Goal: Transaction & Acquisition: Download file/media

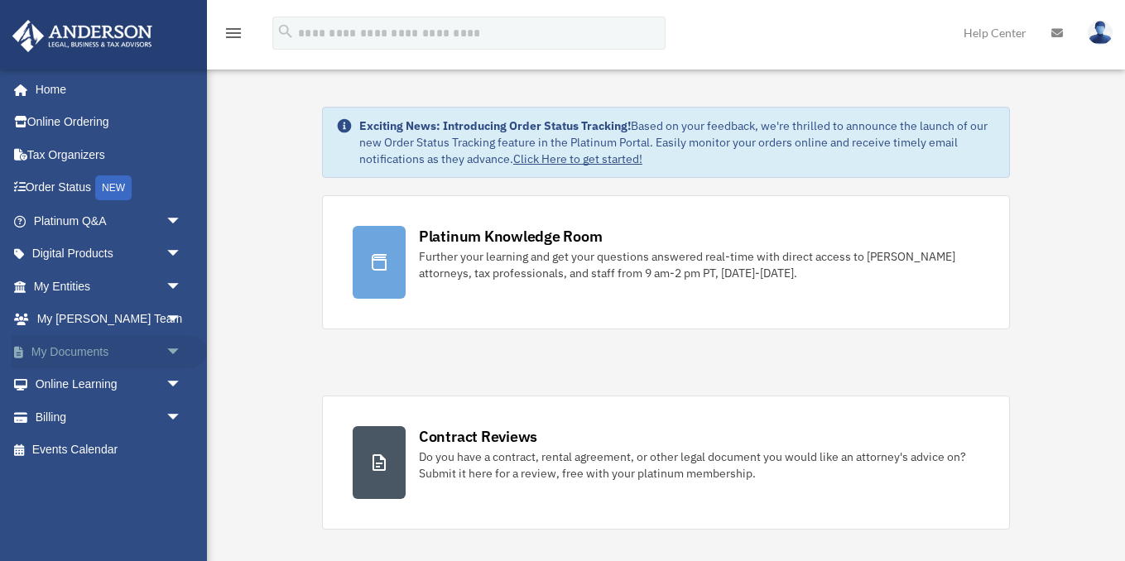
click at [89, 347] on link "My Documents arrow_drop_down" at bounding box center [109, 351] width 195 height 33
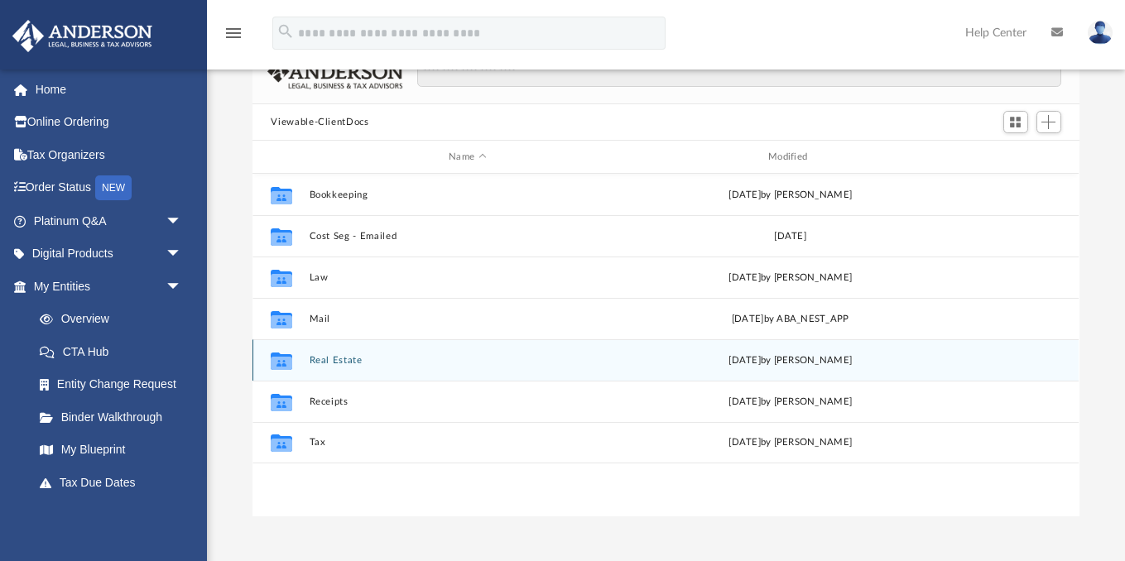
scroll to position [112, 0]
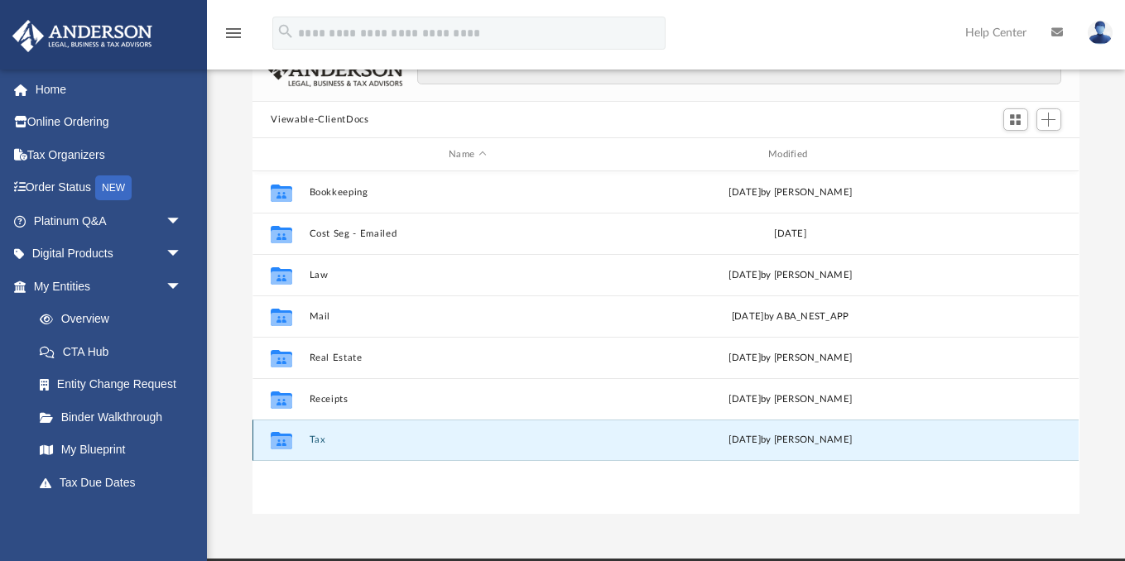
click at [325, 444] on button "Tax" at bounding box center [468, 440] width 316 height 11
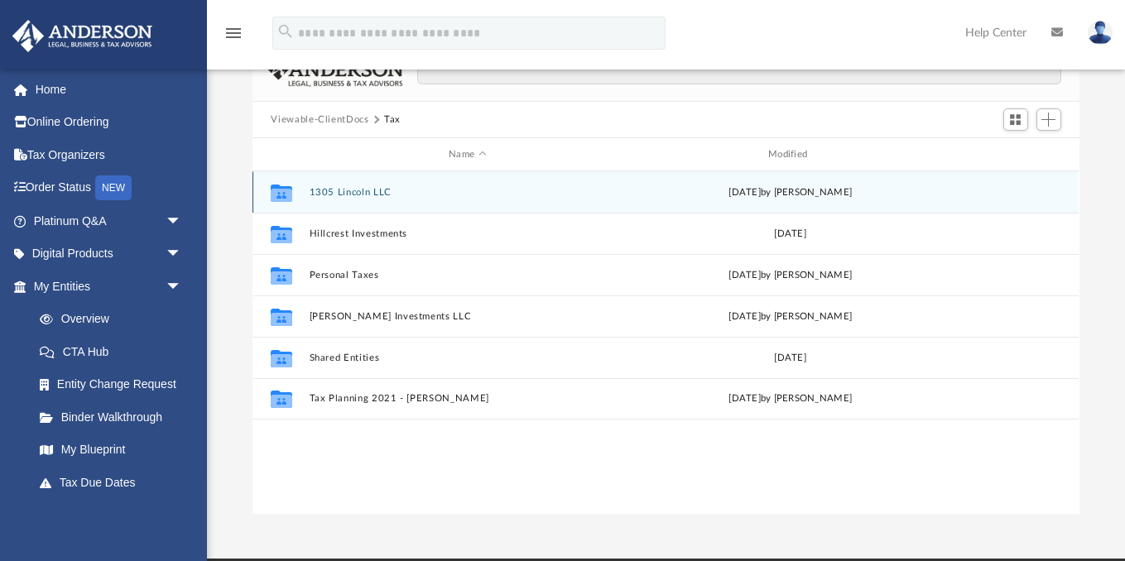
click at [358, 194] on button "1305 Lincoln LLC" at bounding box center [468, 192] width 316 height 11
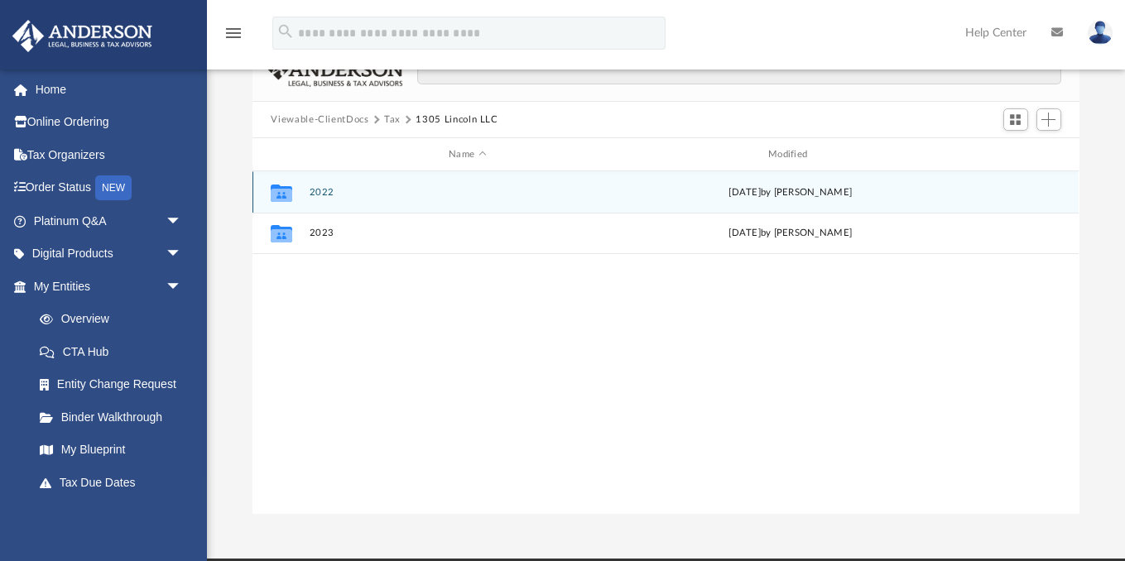
click at [334, 199] on div "Collaborated Folder 2022 [DATE] by [PERSON_NAME]" at bounding box center [666, 191] width 826 height 41
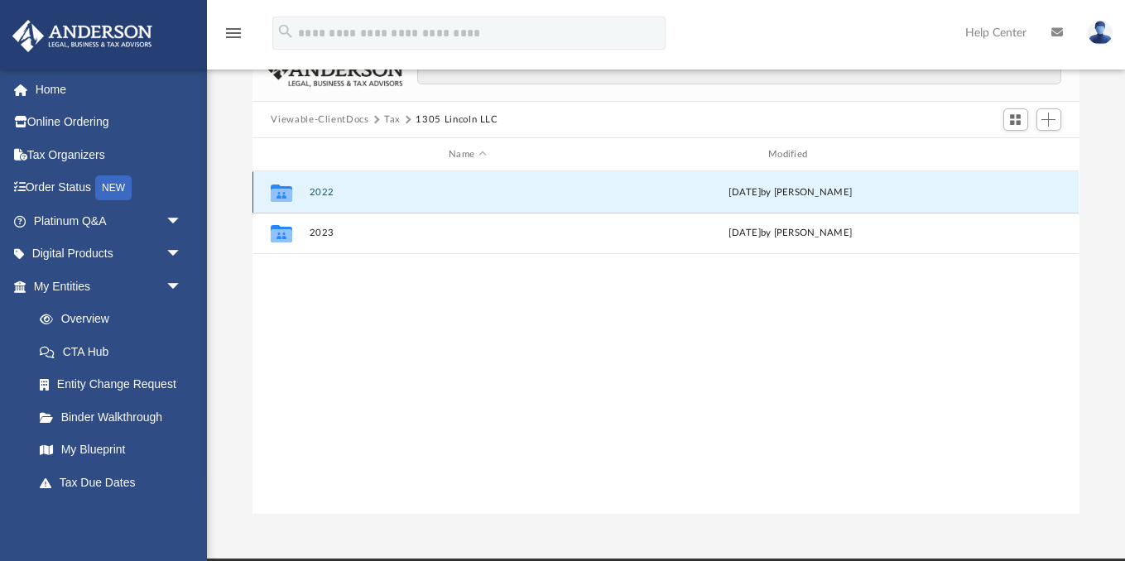
click at [326, 195] on button "2022" at bounding box center [468, 192] width 316 height 11
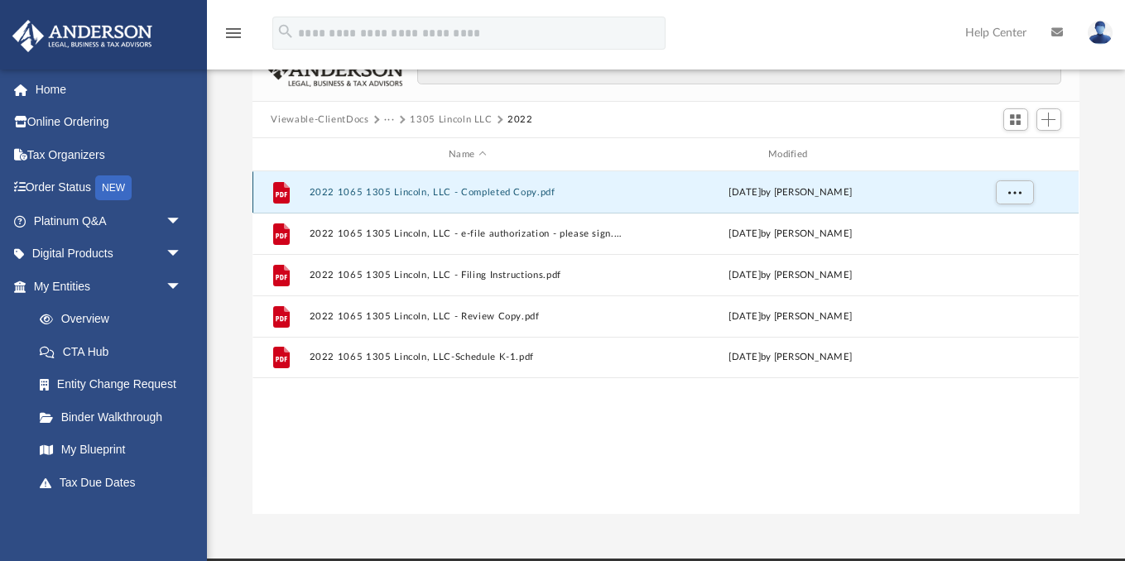
click at [541, 187] on button "2022 1065 1305 Lincoln, LLC - Completed Copy.pdf" at bounding box center [468, 192] width 316 height 11
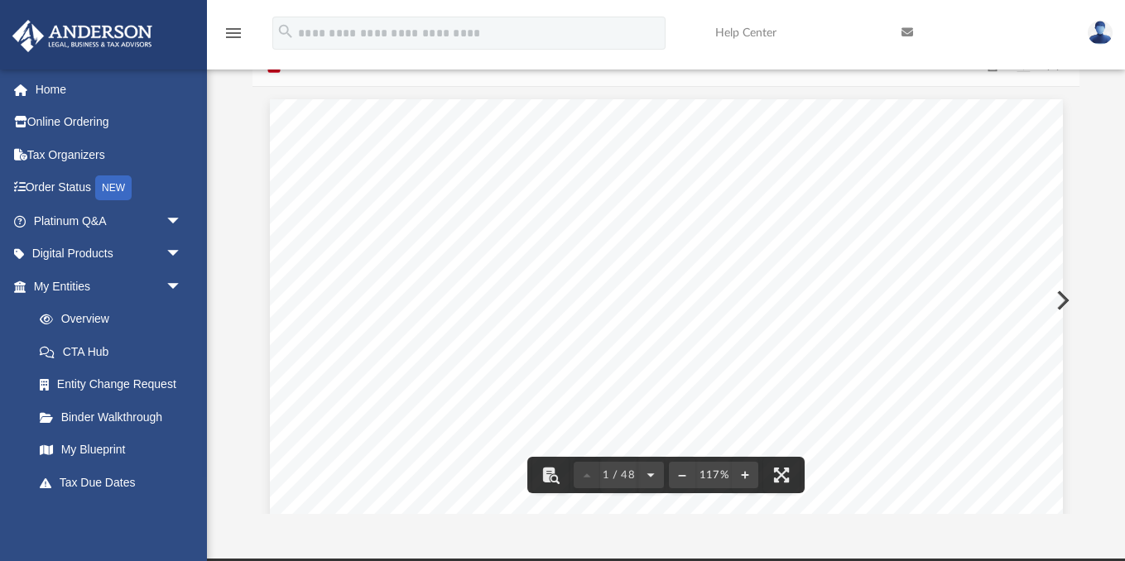
scroll to position [0, 0]
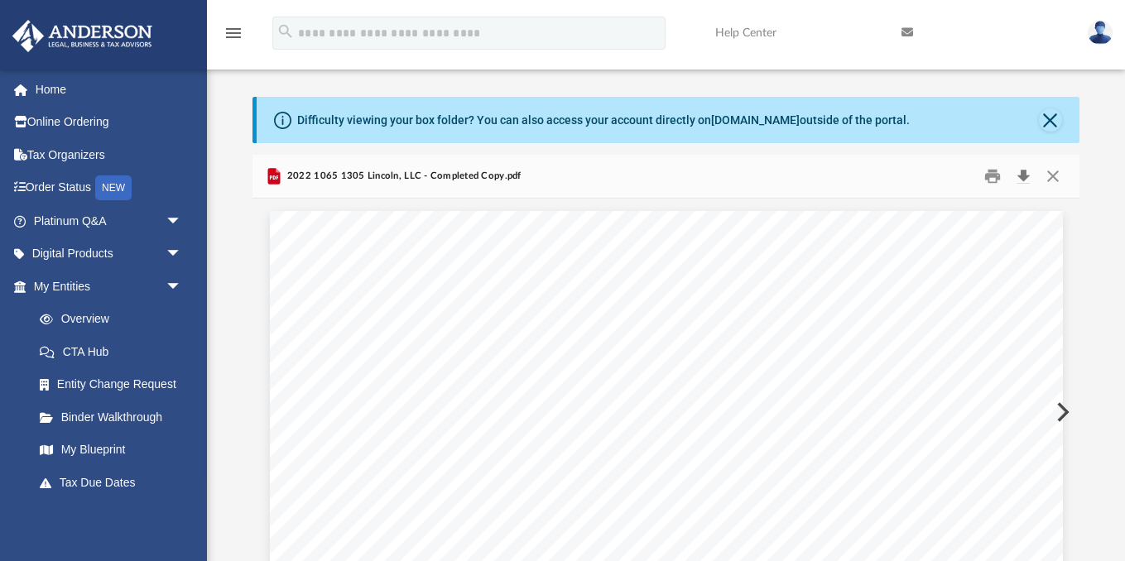
click at [1028, 175] on button "Download" at bounding box center [1024, 177] width 30 height 26
click at [373, 181] on span "2022 1065 1305 Lincoln, LLC - Completed Copy.pdf" at bounding box center [403, 176] width 238 height 15
click at [1055, 178] on button "Close" at bounding box center [1053, 177] width 30 height 26
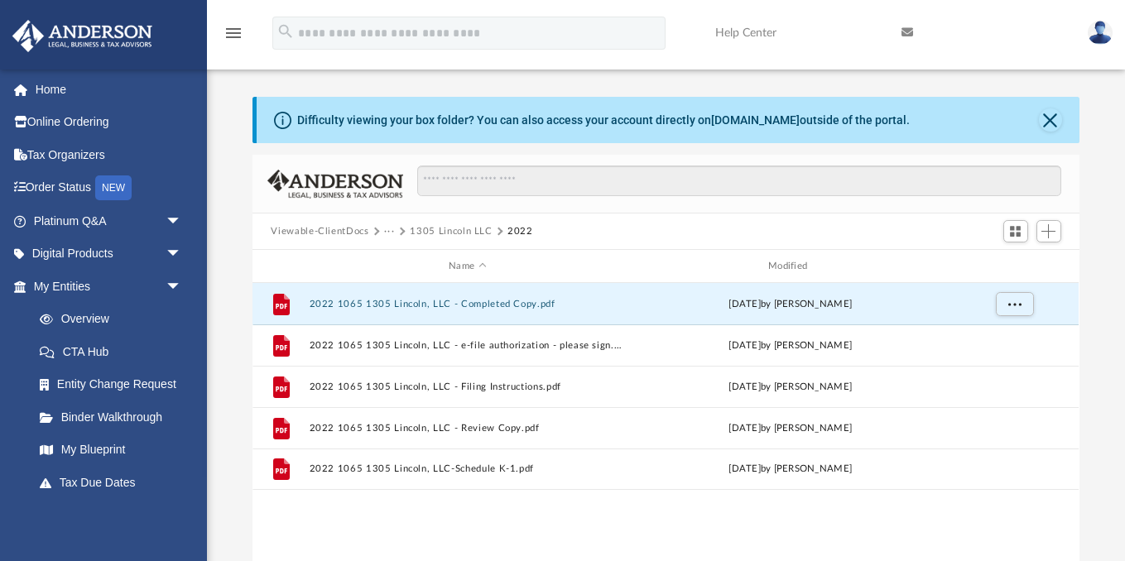
click at [439, 225] on button "1305 Lincoln LLC" at bounding box center [451, 231] width 82 height 15
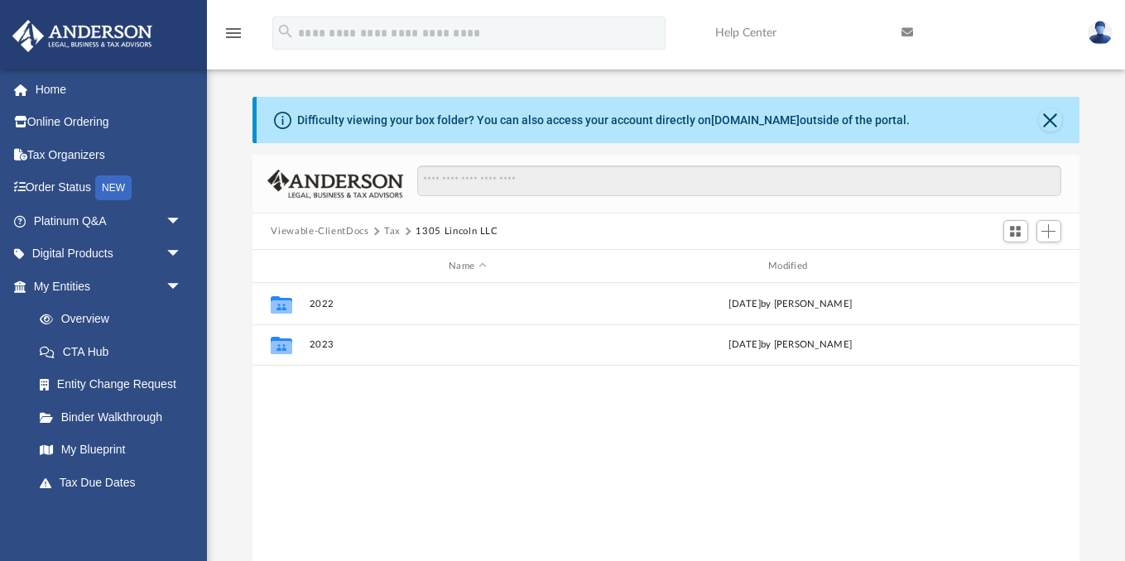
click at [396, 230] on button "Tax" at bounding box center [392, 231] width 17 height 15
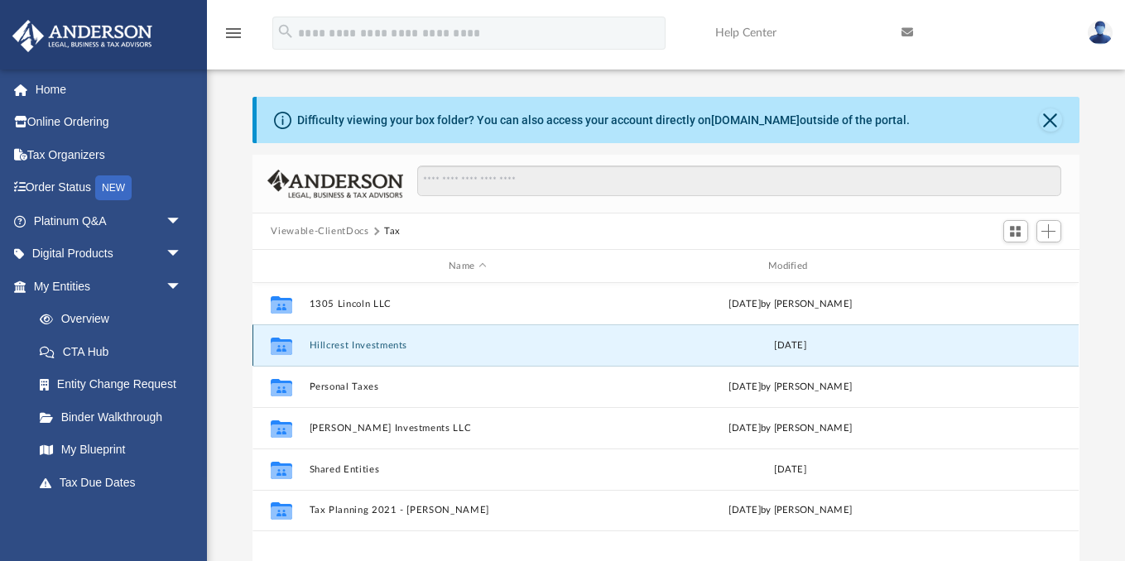
click at [371, 343] on button "Hillcrest Investments" at bounding box center [468, 345] width 316 height 11
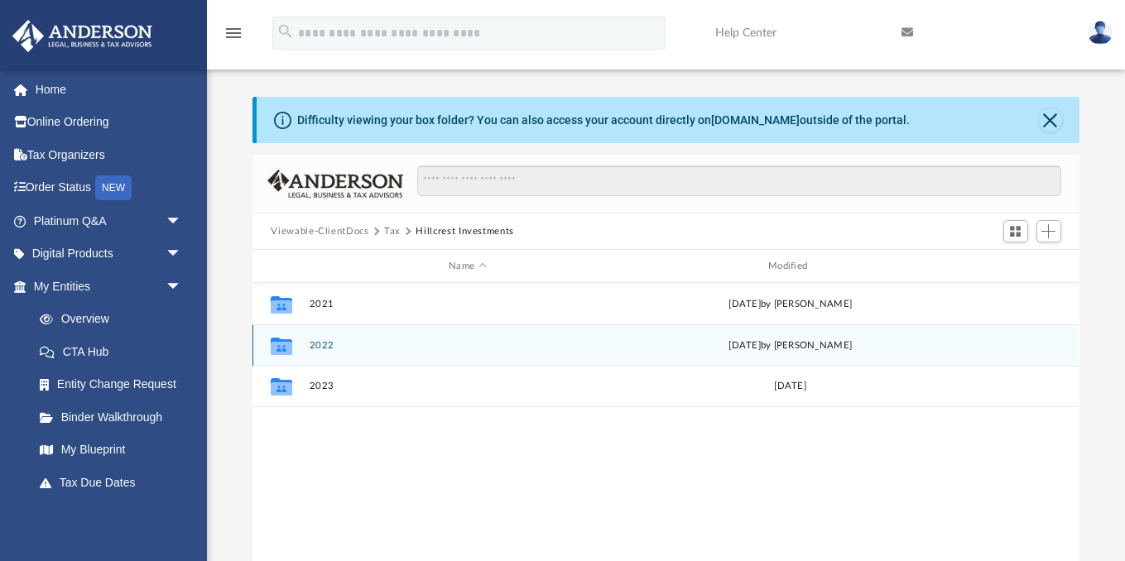
click at [362, 347] on button "2022" at bounding box center [468, 345] width 316 height 11
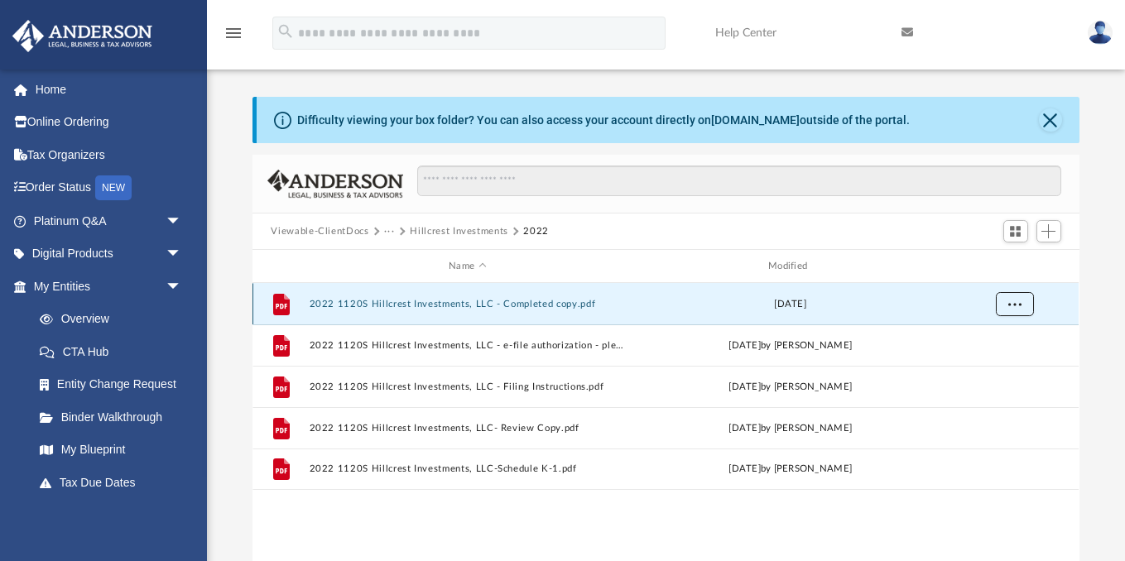
click at [1024, 306] on button "More options" at bounding box center [1015, 304] width 38 height 25
click at [996, 362] on li "Download" at bounding box center [1000, 362] width 48 height 17
click at [469, 238] on button "Hillcrest Investments" at bounding box center [459, 231] width 99 height 15
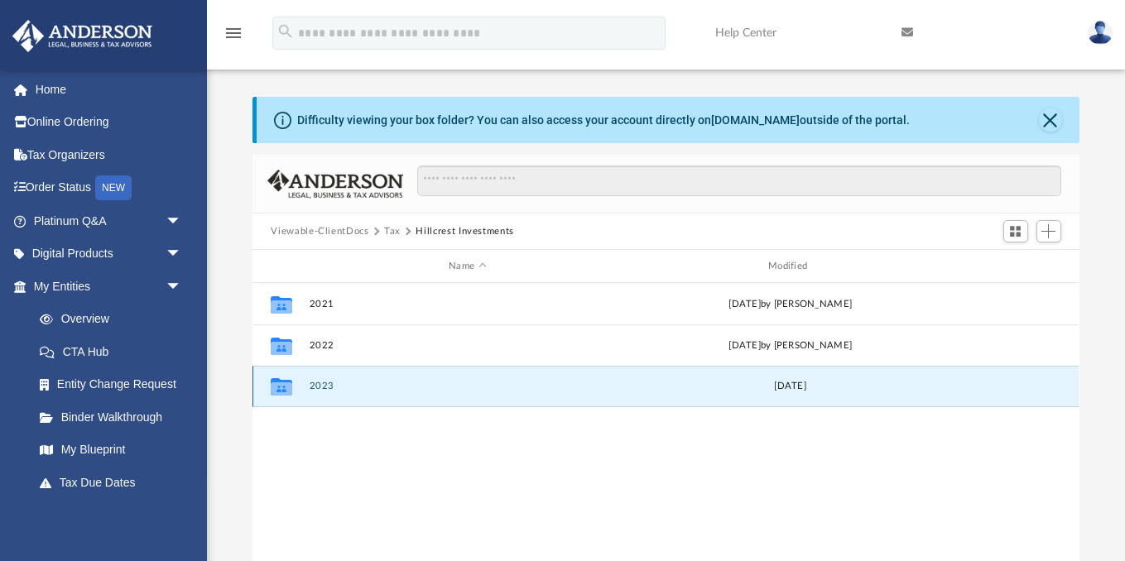
click at [354, 385] on button "2023" at bounding box center [468, 386] width 316 height 11
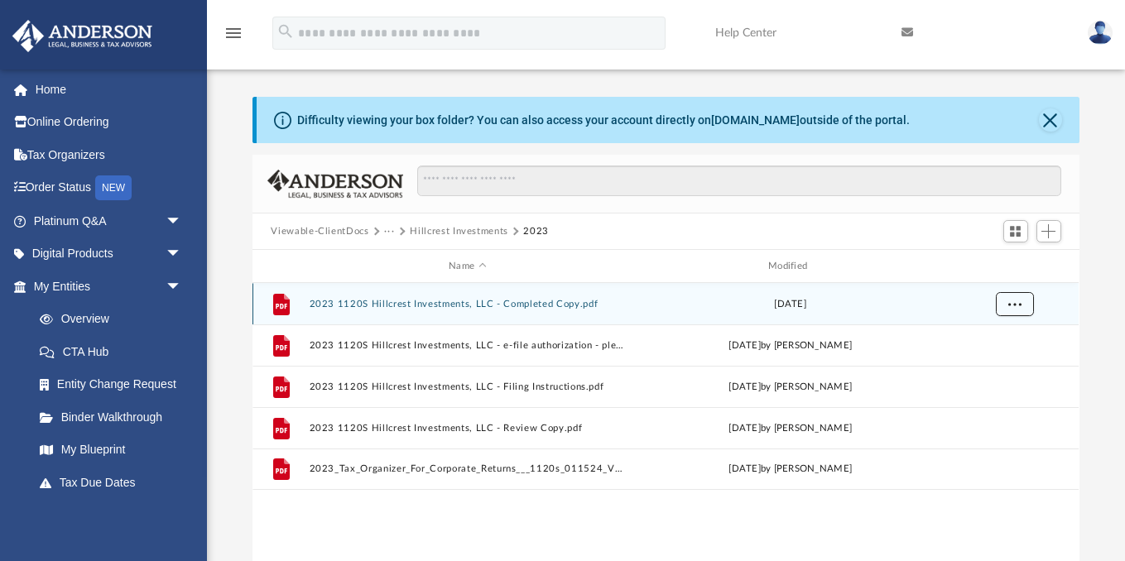
click at [1027, 307] on button "More options" at bounding box center [1015, 304] width 38 height 25
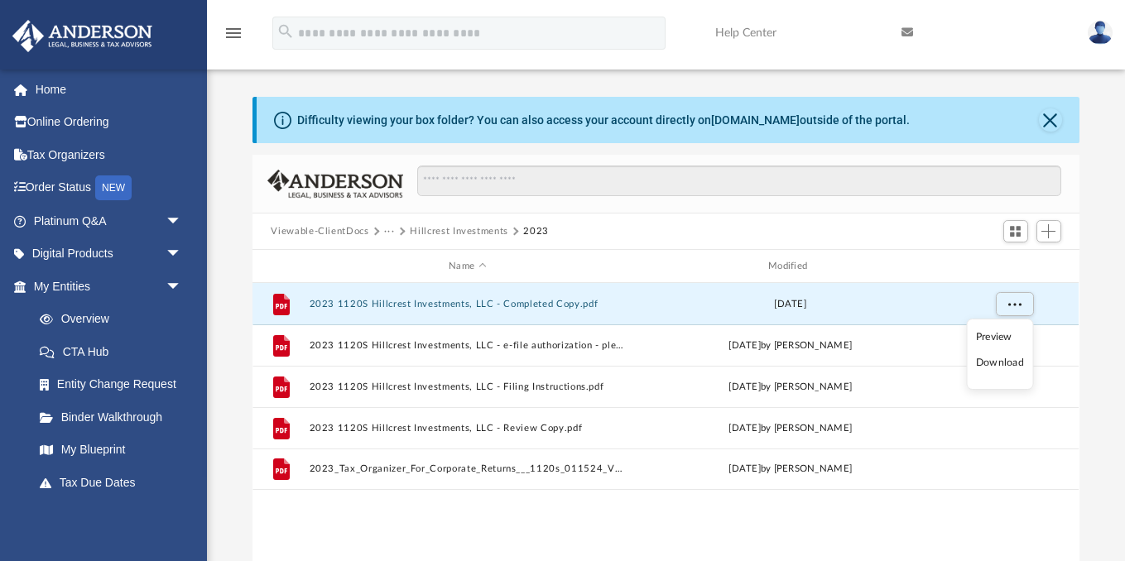
click at [991, 368] on li "Download" at bounding box center [1000, 362] width 48 height 17
click at [451, 235] on button "Hillcrest Investments" at bounding box center [459, 231] width 99 height 15
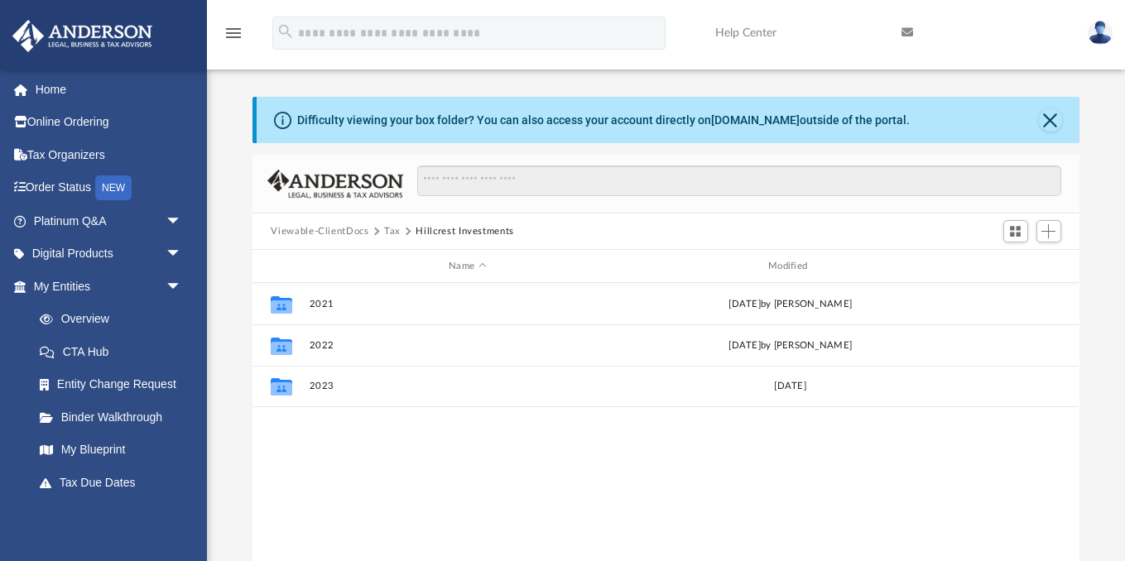
click at [394, 232] on button "Tax" at bounding box center [392, 231] width 17 height 15
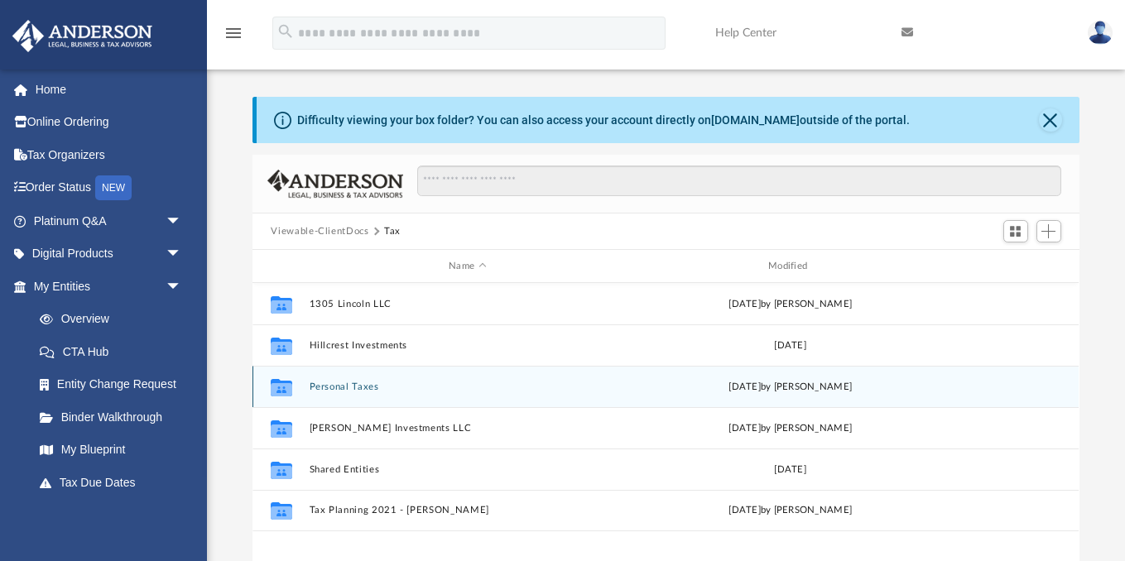
click at [365, 388] on button "Personal Taxes" at bounding box center [468, 387] width 316 height 11
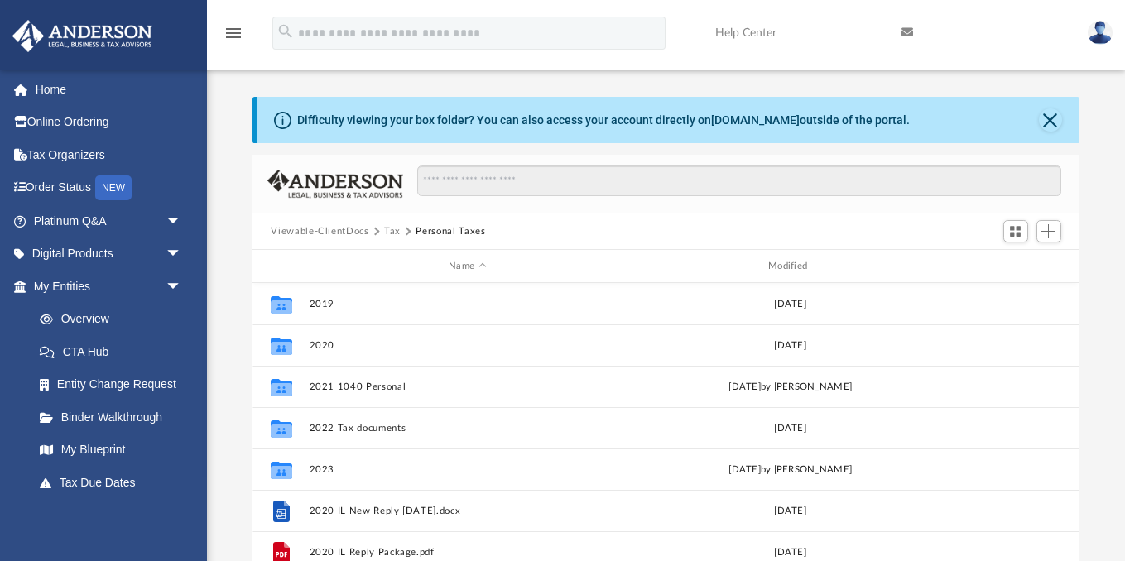
click at [397, 236] on button "Tax" at bounding box center [392, 231] width 17 height 15
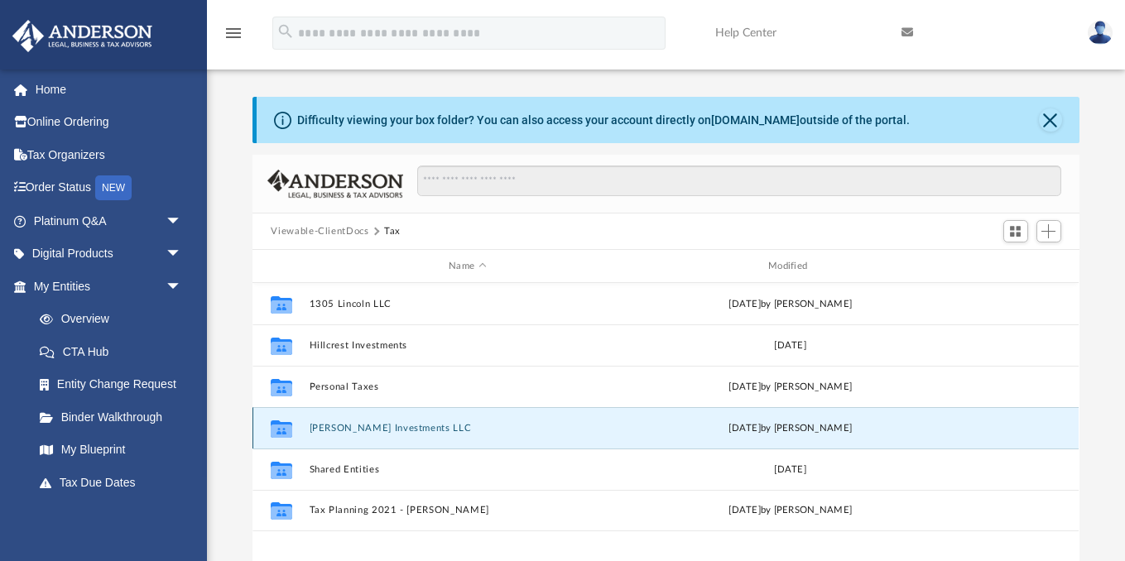
click at [350, 426] on button "[PERSON_NAME] Investments LLC" at bounding box center [468, 428] width 316 height 11
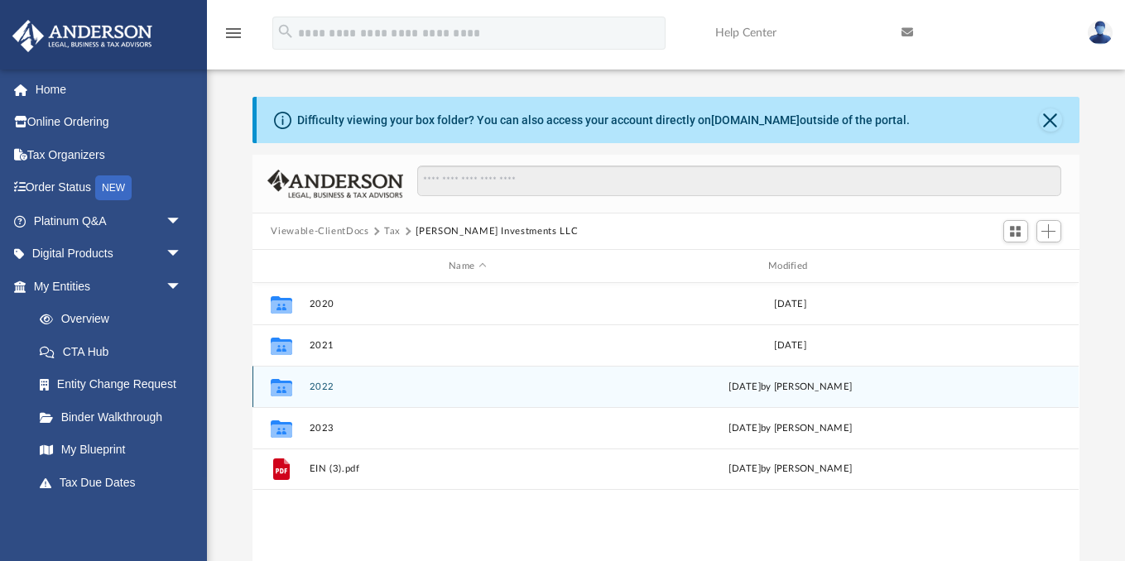
click at [337, 393] on div "Collaborated Folder 2022 [DATE] by [PERSON_NAME]" at bounding box center [666, 386] width 826 height 41
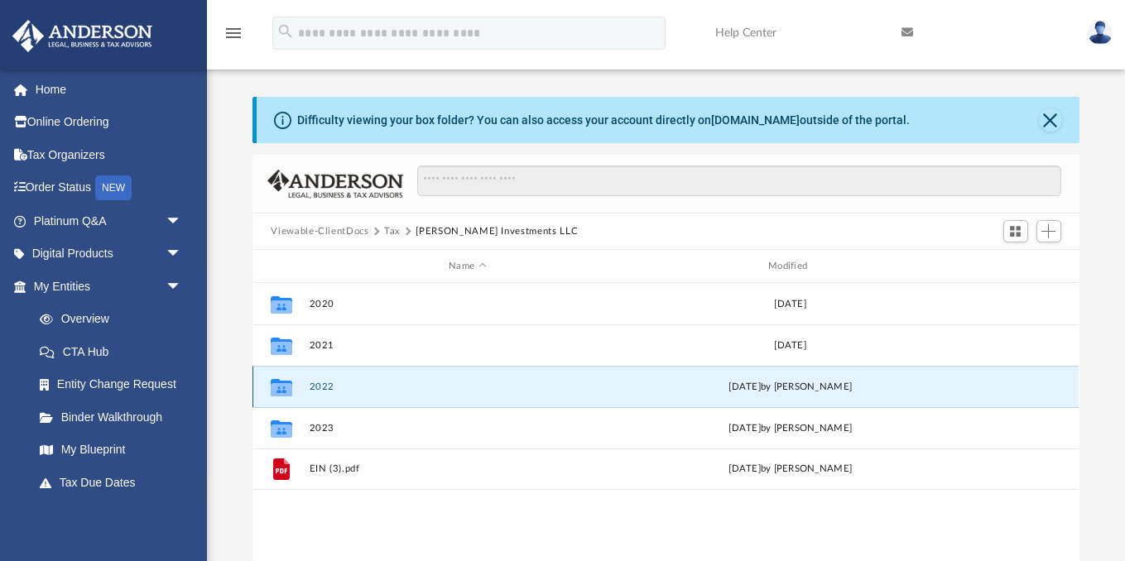
click at [327, 387] on button "2022" at bounding box center [468, 387] width 316 height 11
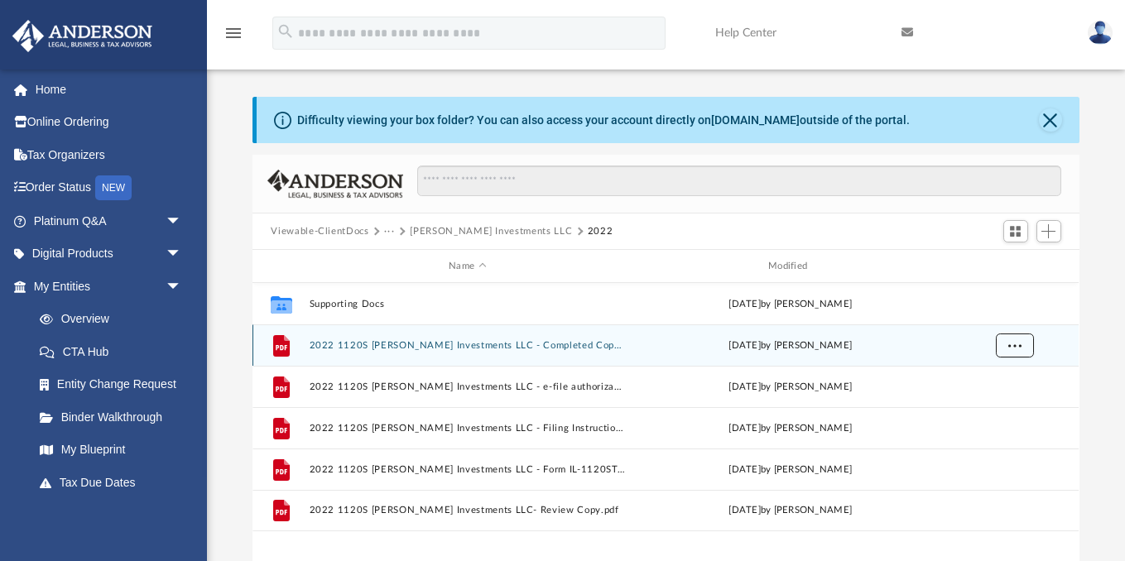
click at [1009, 345] on span "More options" at bounding box center [1015, 344] width 13 height 9
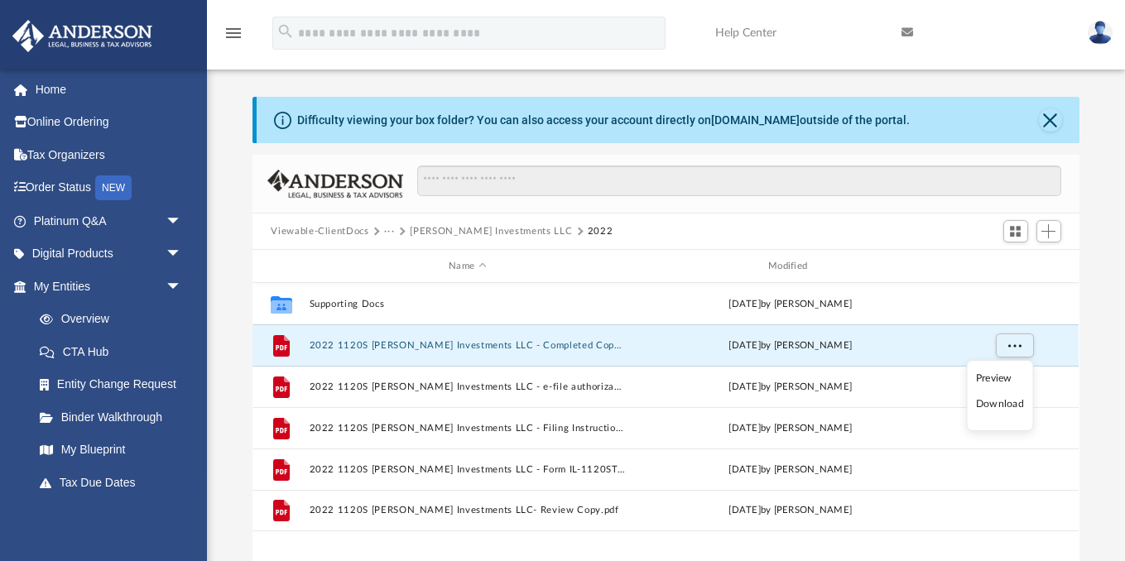
click at [1000, 406] on li "Download" at bounding box center [1000, 404] width 48 height 17
click at [479, 232] on button "[PERSON_NAME] Investments LLC" at bounding box center [491, 231] width 162 height 15
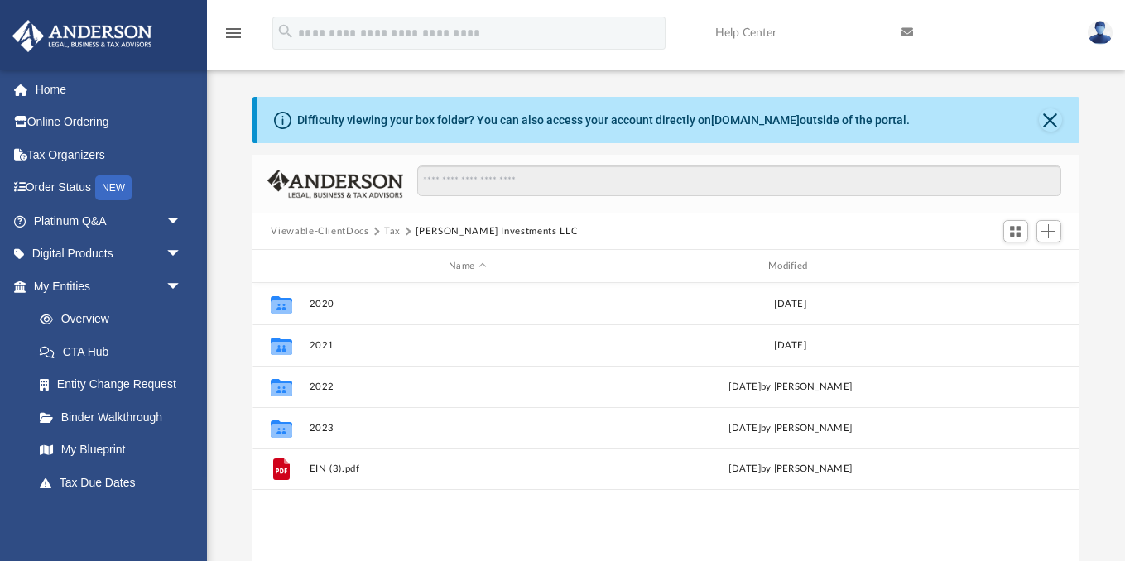
click at [394, 229] on button "Tax" at bounding box center [392, 231] width 17 height 15
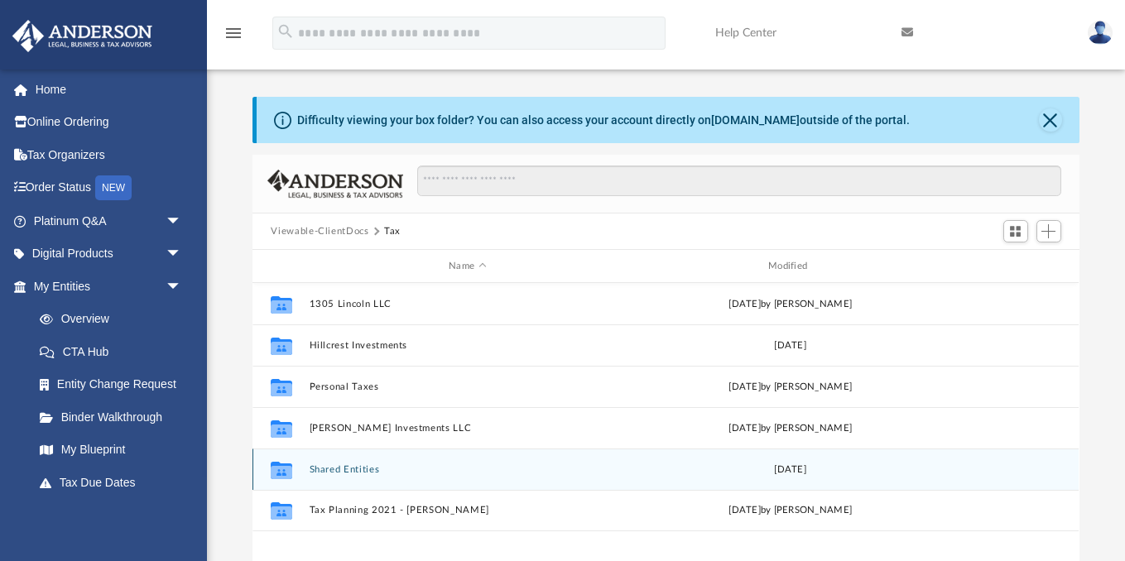
click at [351, 469] on button "Shared Entities" at bounding box center [468, 470] width 316 height 11
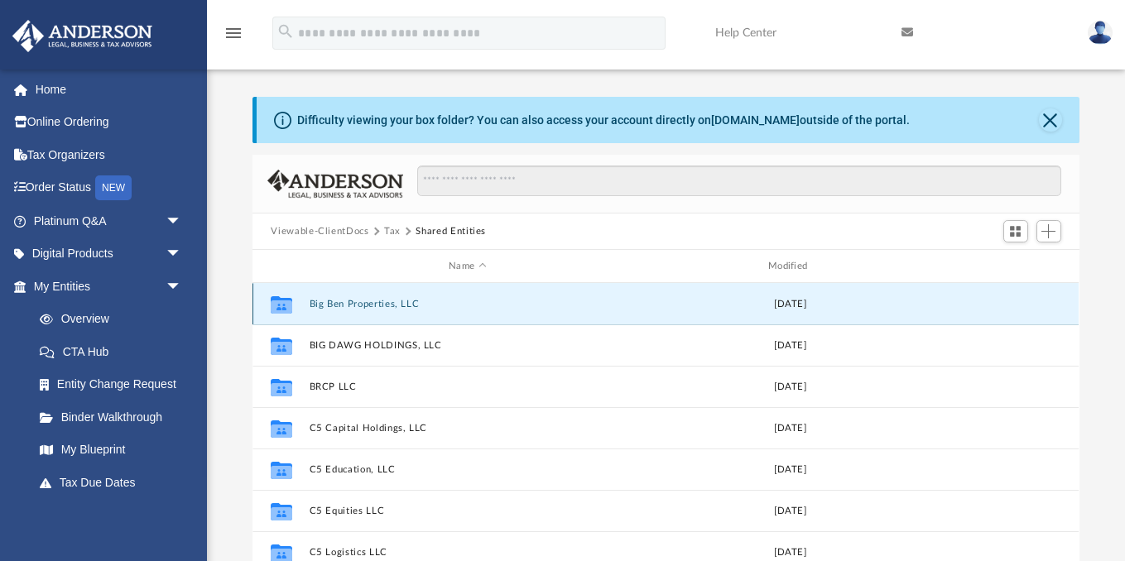
click at [393, 306] on button "Big Ben Properties, LLC" at bounding box center [468, 304] width 316 height 11
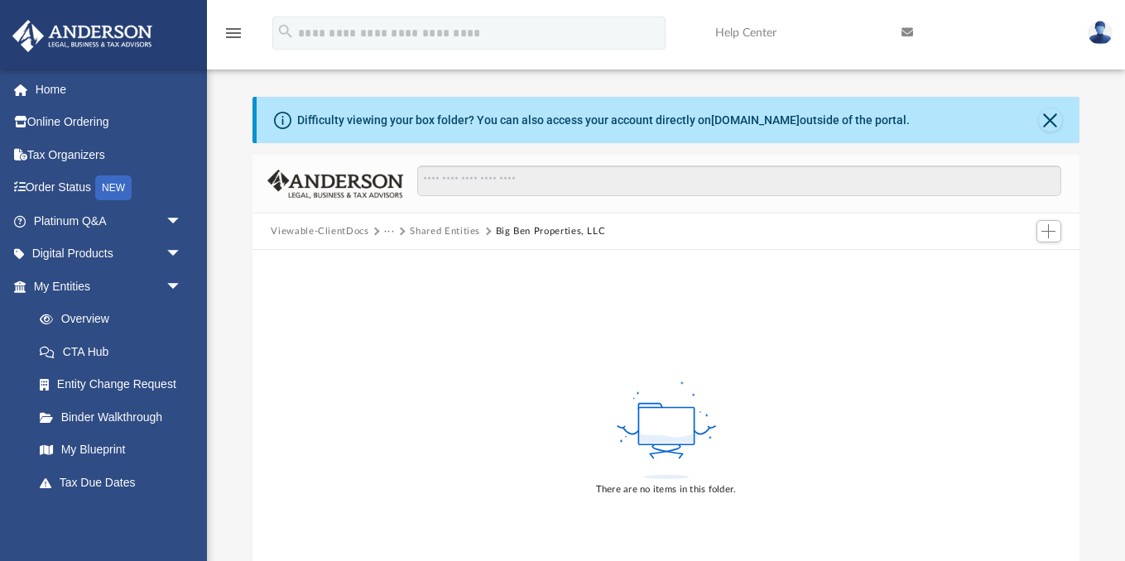
click at [442, 234] on button "Shared Entities" at bounding box center [445, 231] width 70 height 15
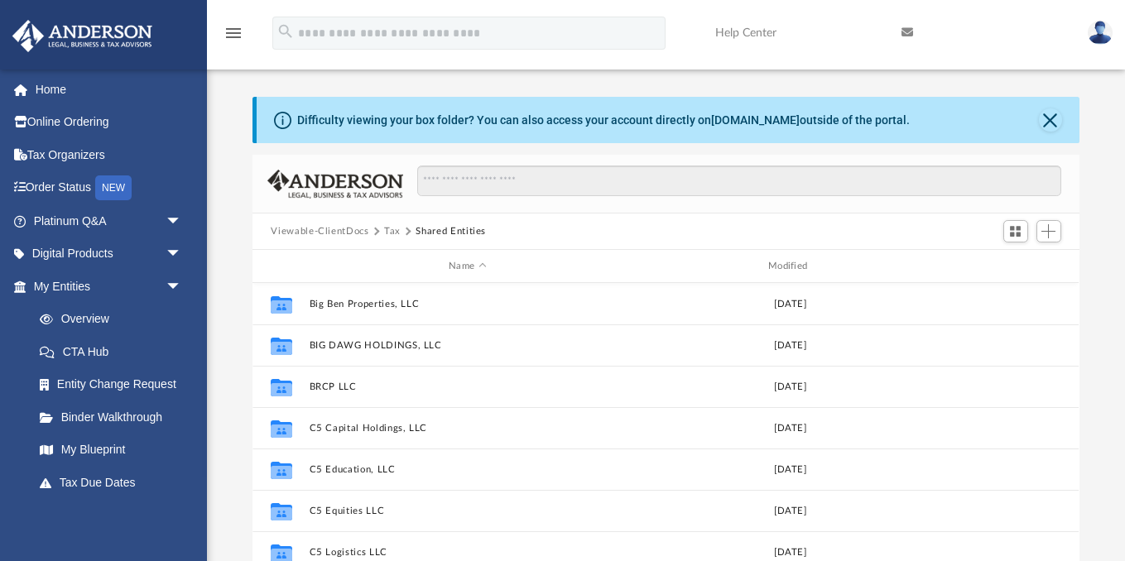
click at [386, 232] on button "Tax" at bounding box center [392, 231] width 17 height 15
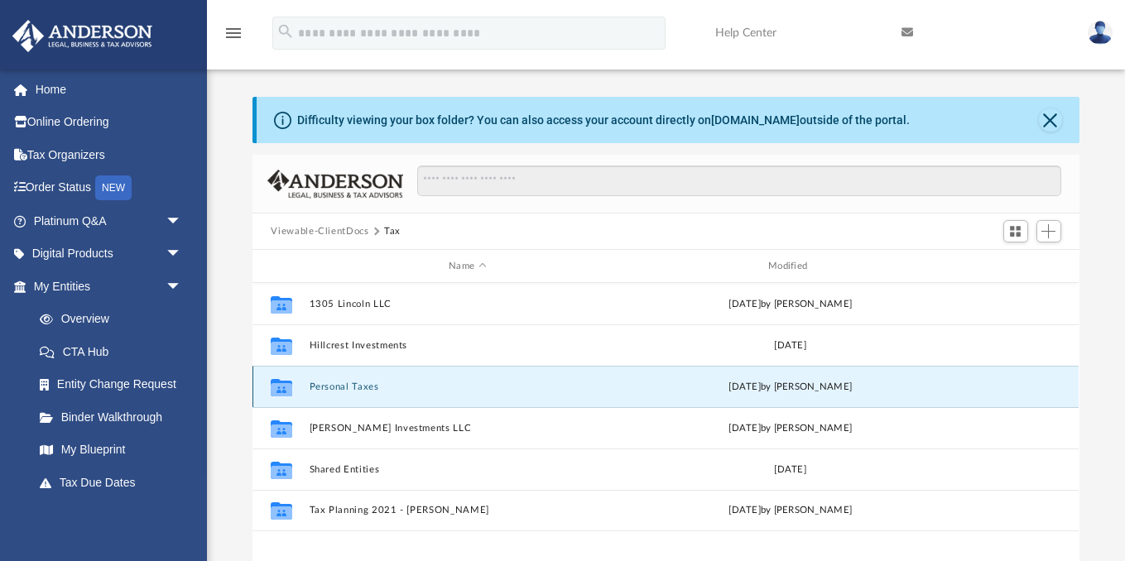
click at [360, 387] on button "Personal Taxes" at bounding box center [468, 387] width 316 height 11
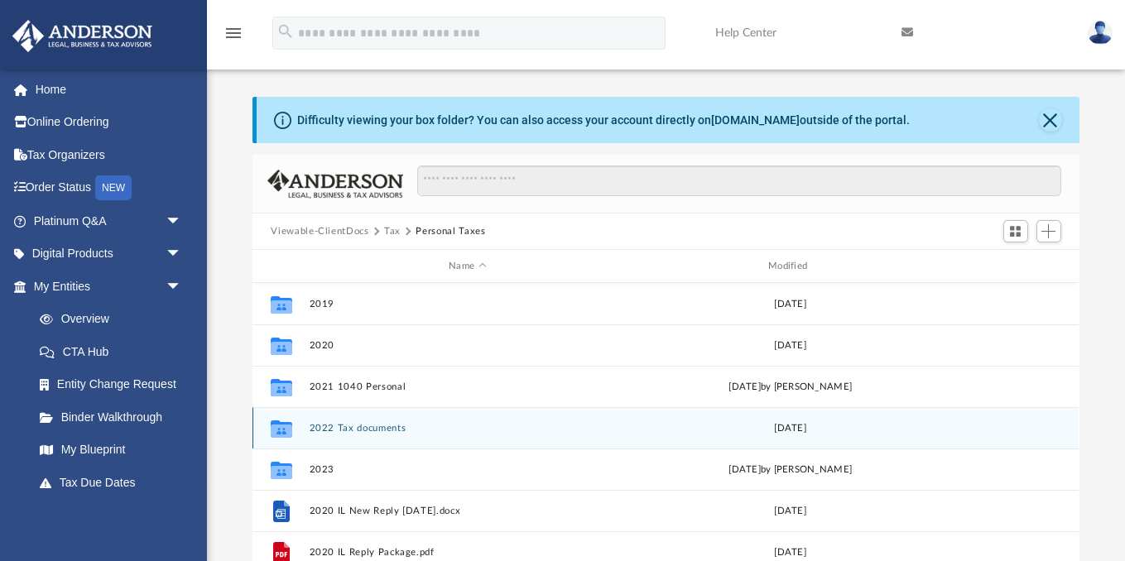
click at [337, 423] on button "2022 Tax documents" at bounding box center [468, 428] width 316 height 11
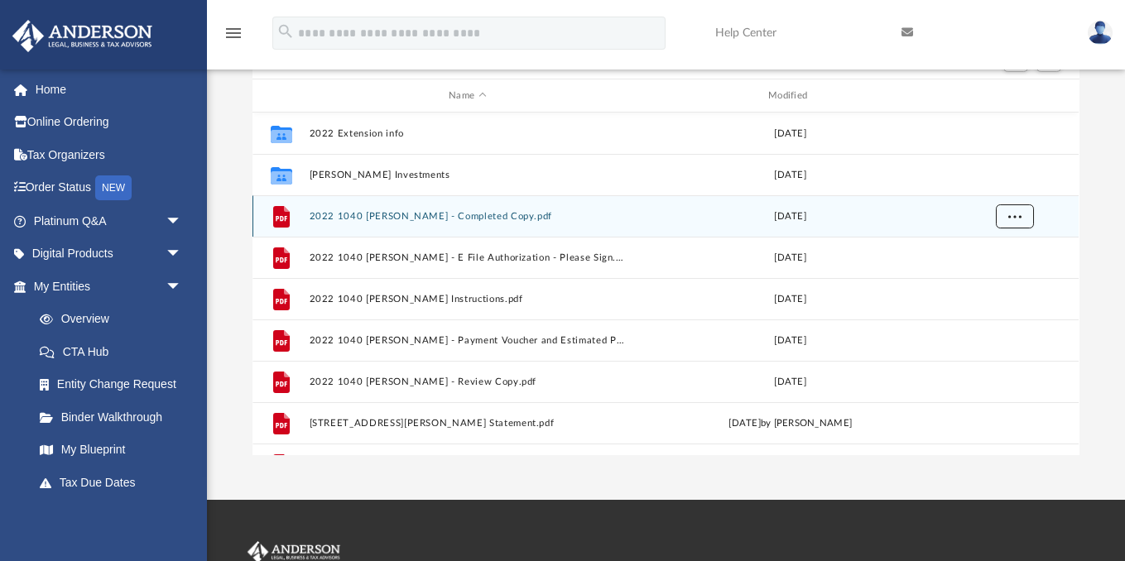
click at [1008, 218] on button "More options" at bounding box center [1015, 217] width 38 height 25
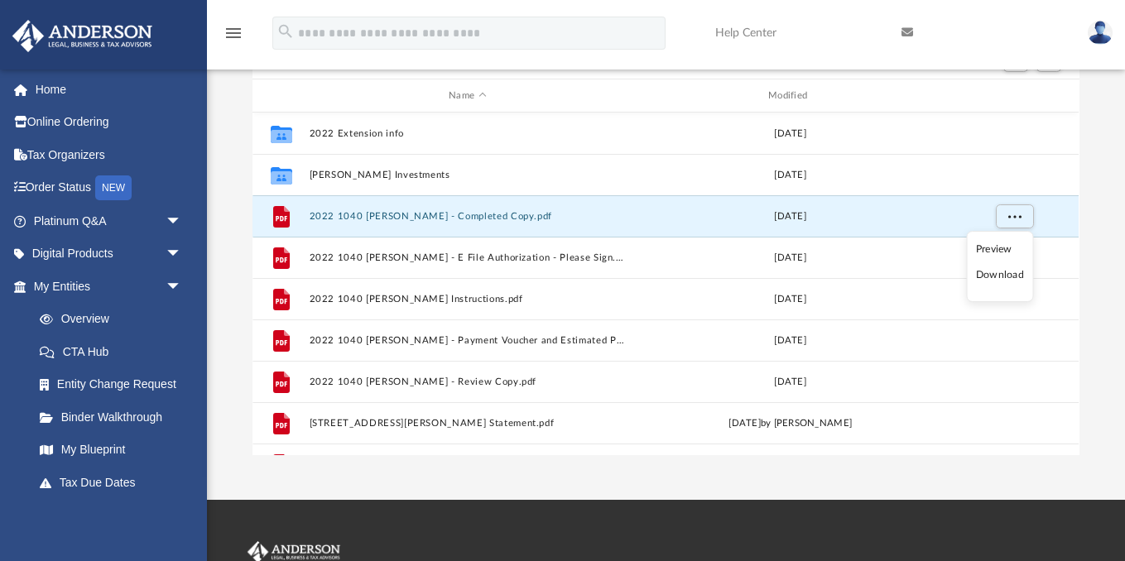
click at [991, 276] on li "Download" at bounding box center [1000, 275] width 48 height 17
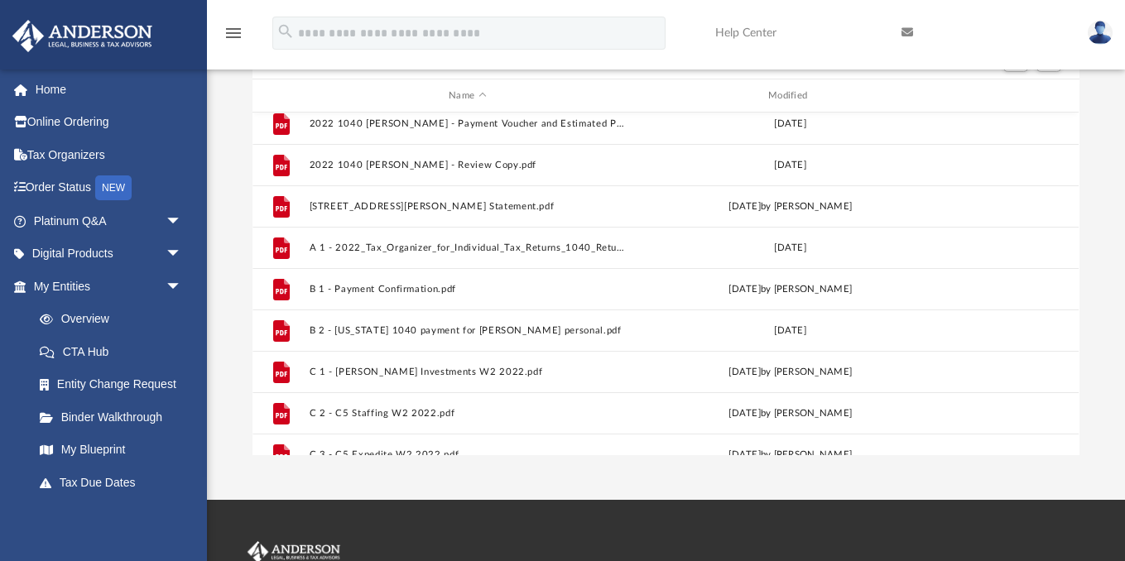
scroll to position [223, 0]
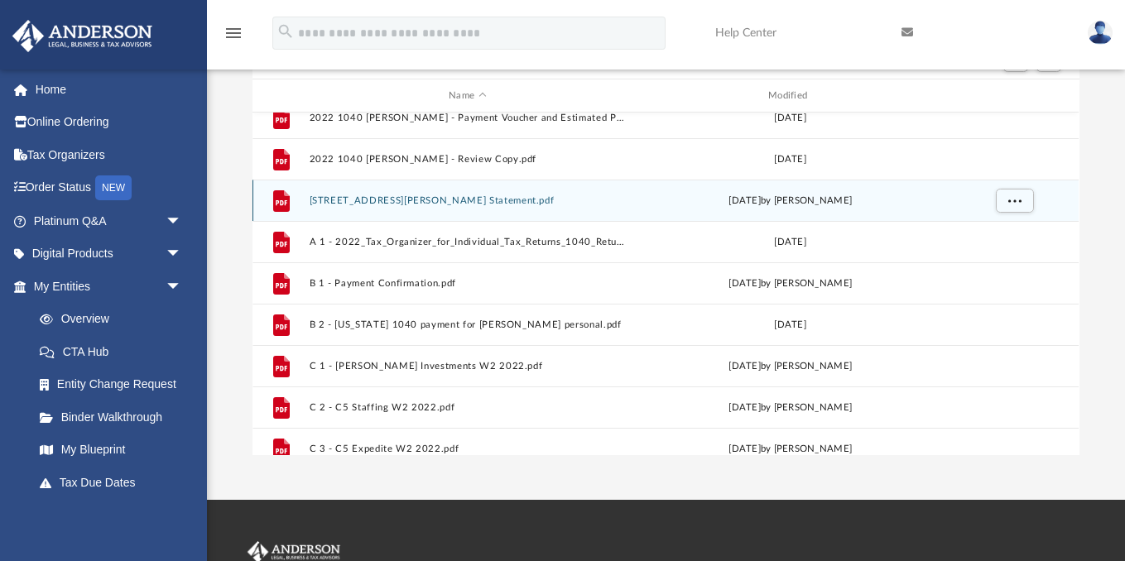
click at [572, 219] on div "File [STREET_ADDRESS][PERSON_NAME] Mortgate Statement.pdf [DATE] by [PERSON_NAM…" at bounding box center [666, 200] width 826 height 41
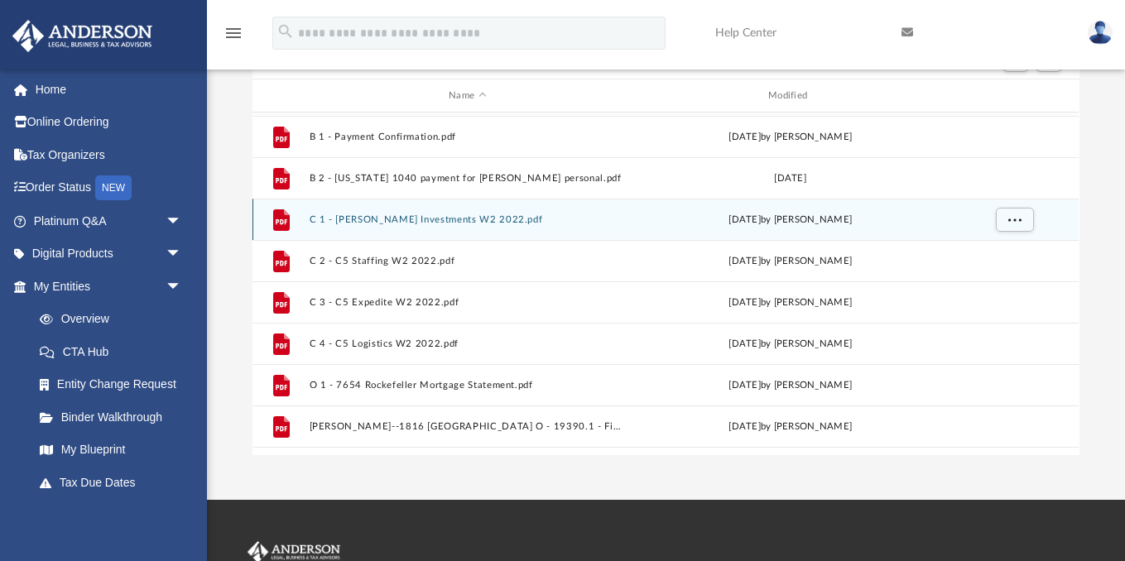
scroll to position [371, 0]
click at [1002, 215] on button "More options" at bounding box center [1015, 218] width 38 height 25
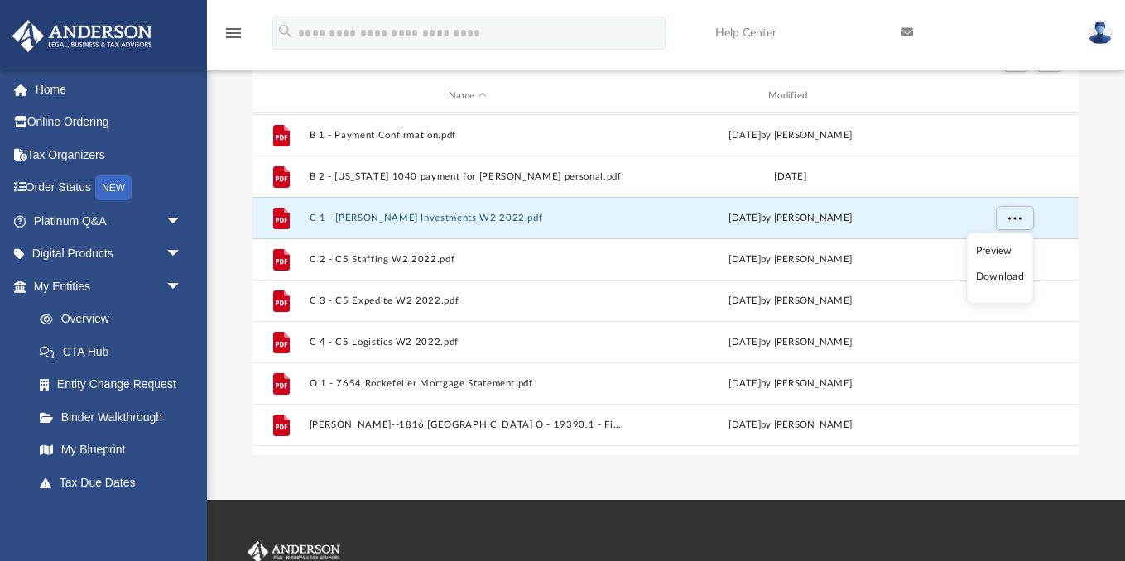
click at [990, 273] on li "Download" at bounding box center [1000, 276] width 48 height 17
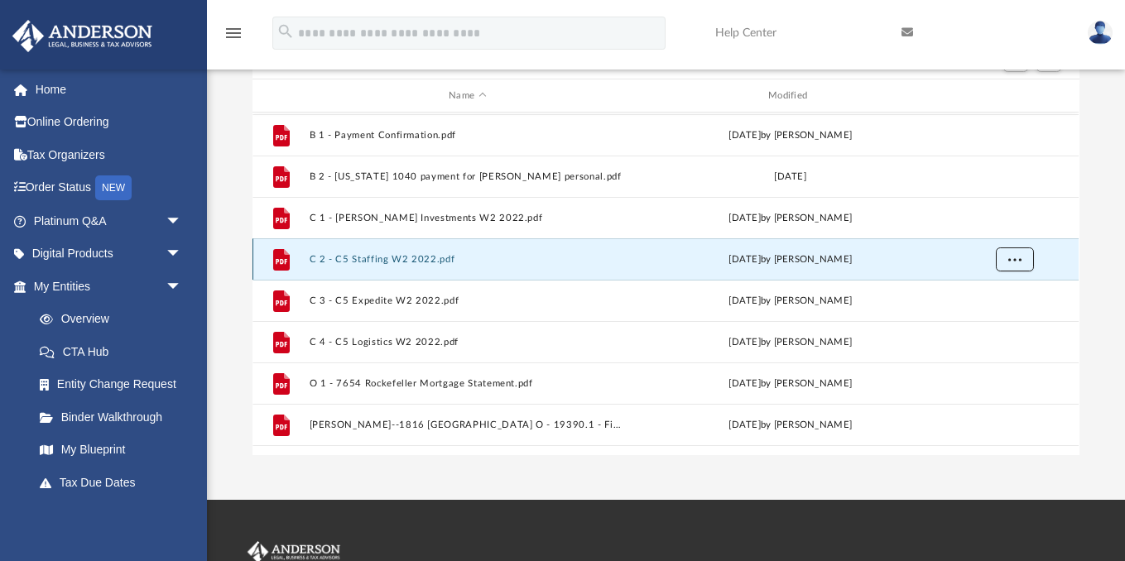
click at [1007, 261] on button "More options" at bounding box center [1015, 260] width 38 height 25
click at [1001, 317] on li "Download" at bounding box center [1000, 318] width 48 height 17
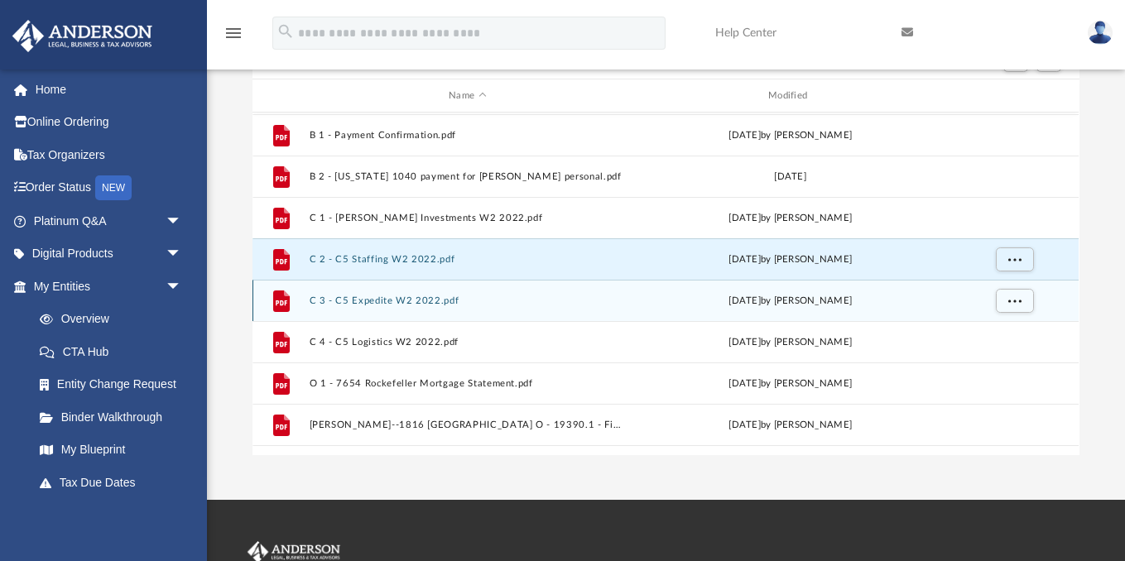
click at [768, 296] on div "[DATE] by [PERSON_NAME]" at bounding box center [791, 301] width 316 height 15
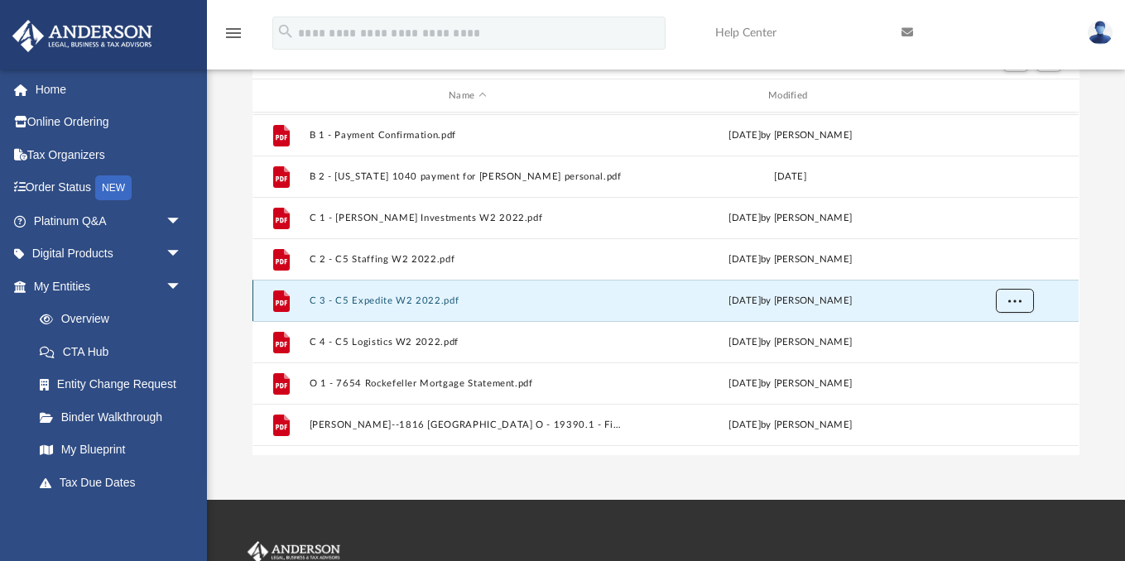
click at [1025, 304] on button "More options" at bounding box center [1015, 301] width 38 height 25
click at [1002, 359] on li "Download" at bounding box center [1000, 359] width 48 height 17
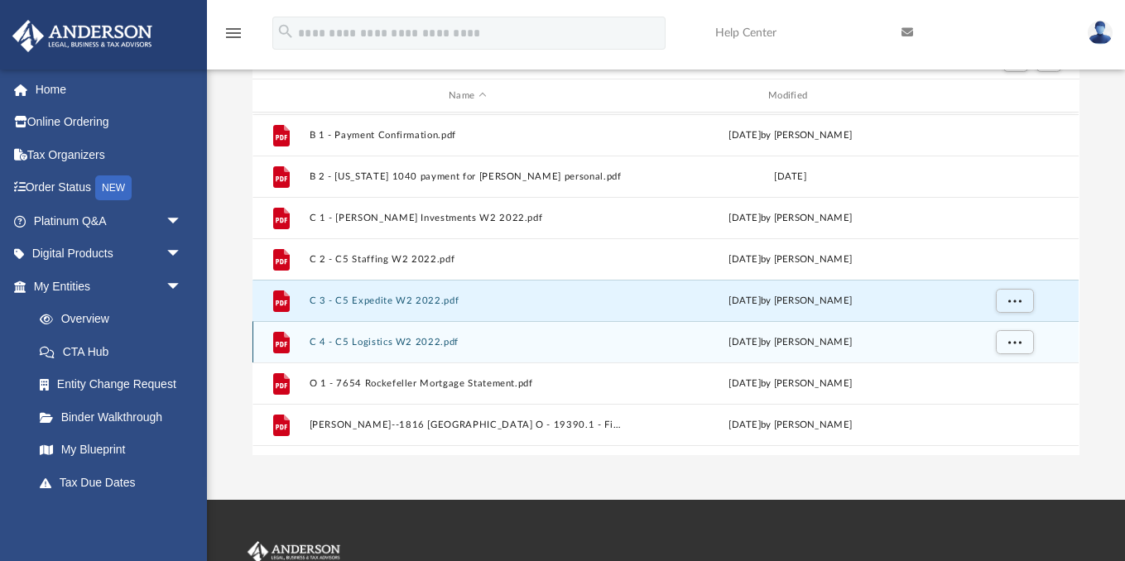
click at [931, 344] on div "[DATE] by [PERSON_NAME]" at bounding box center [791, 342] width 316 height 15
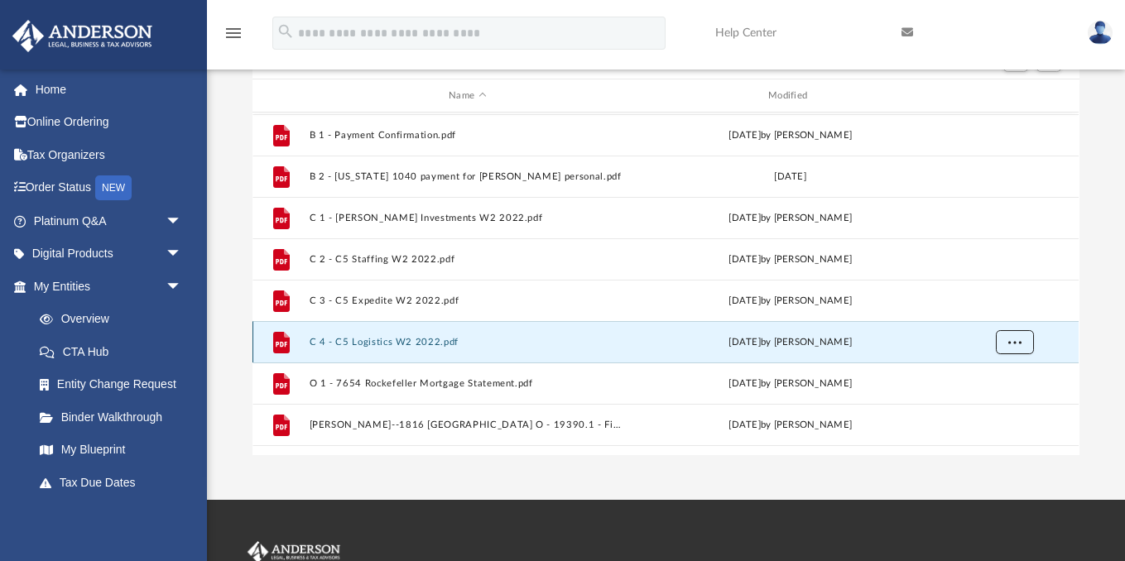
click at [1014, 344] on span "More options" at bounding box center [1015, 341] width 13 height 9
click at [996, 402] on li "Download" at bounding box center [1000, 400] width 48 height 17
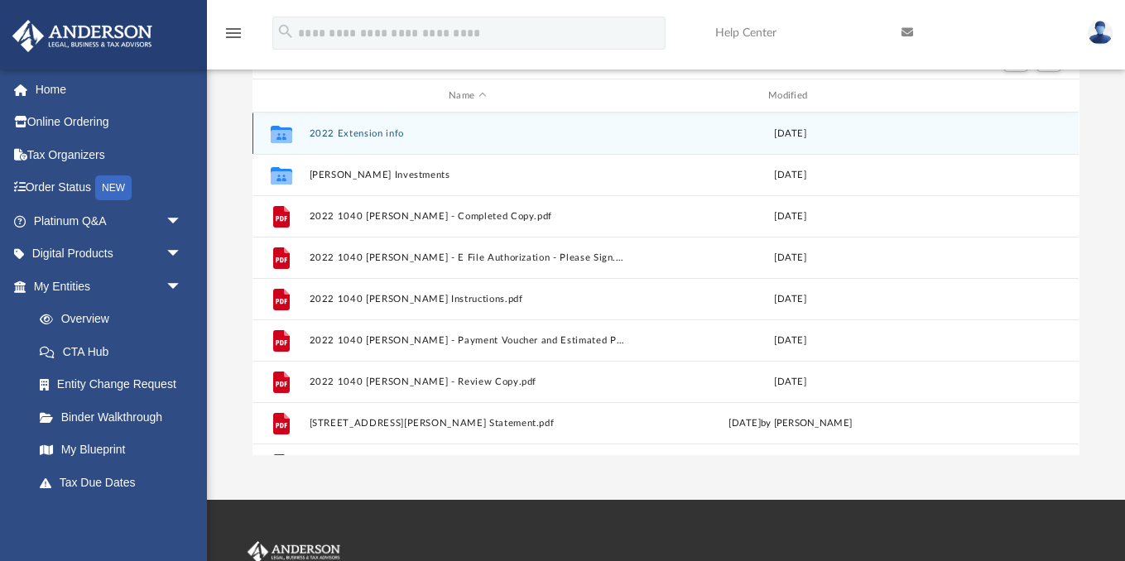
scroll to position [0, 0]
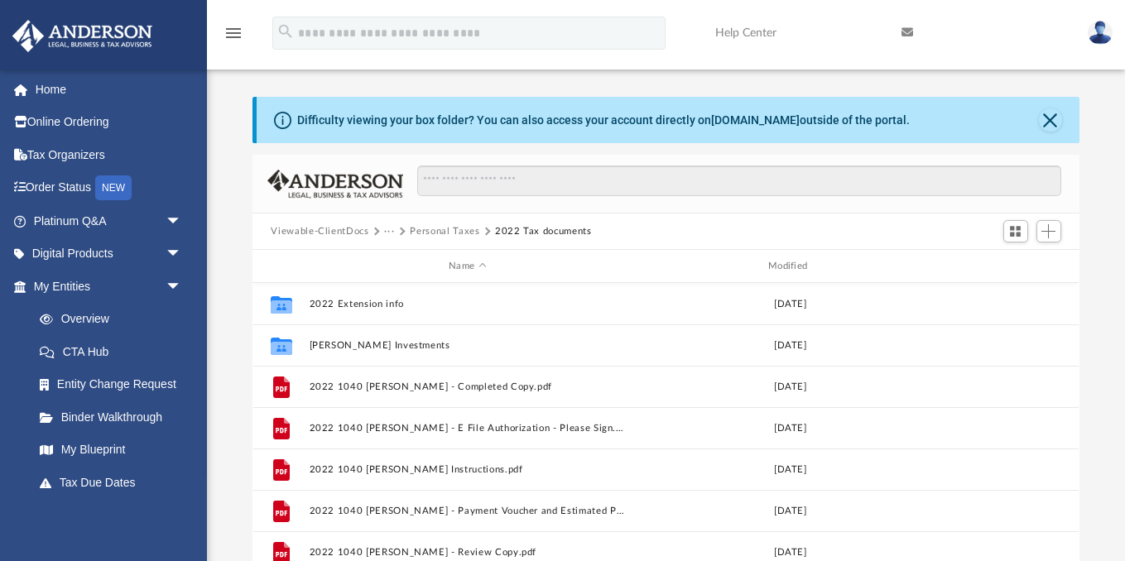
click at [438, 229] on button "Personal Taxes" at bounding box center [445, 231] width 70 height 15
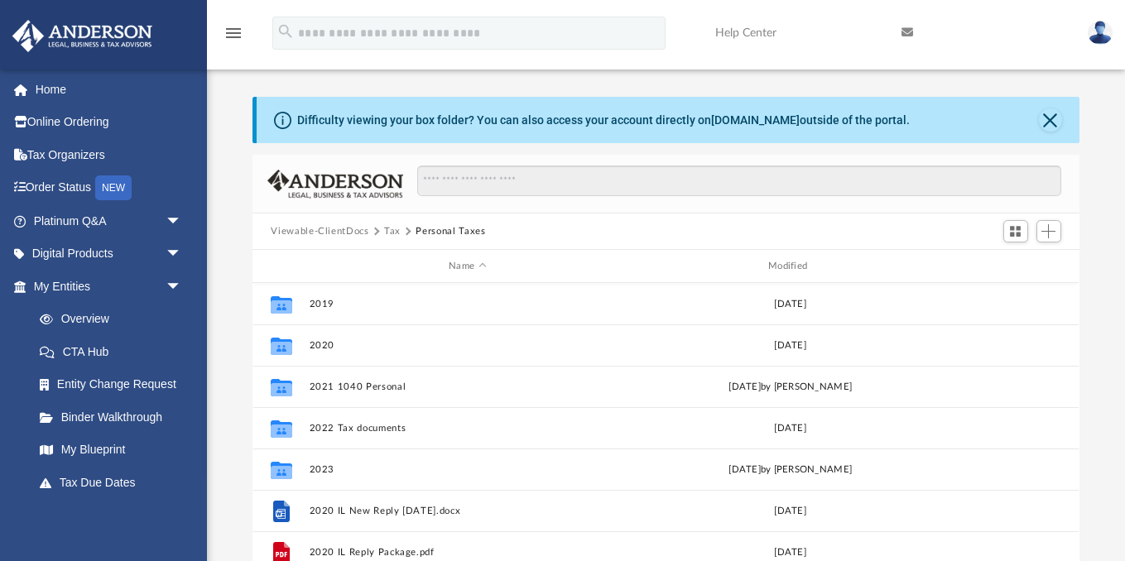
click at [396, 234] on button "Tax" at bounding box center [392, 231] width 17 height 15
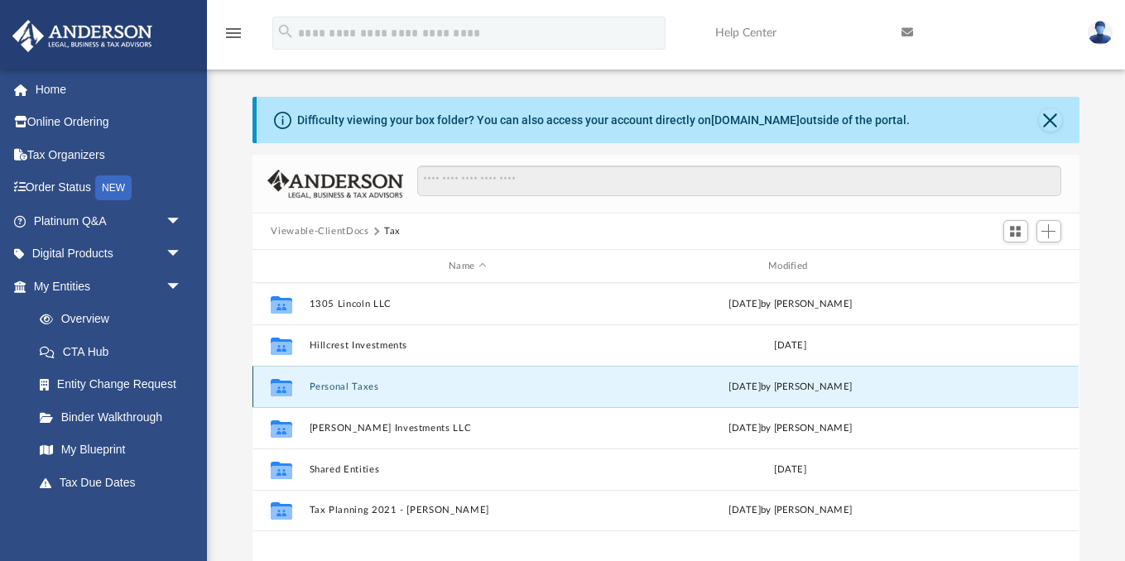
click at [359, 384] on button "Personal Taxes" at bounding box center [468, 387] width 316 height 11
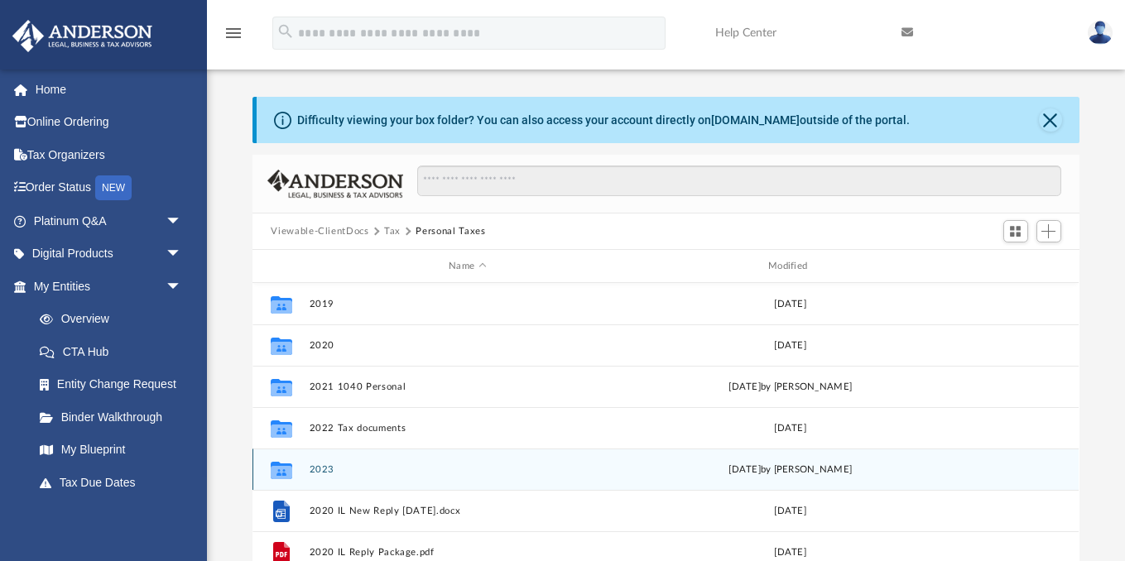
click at [343, 465] on button "2023" at bounding box center [468, 470] width 316 height 11
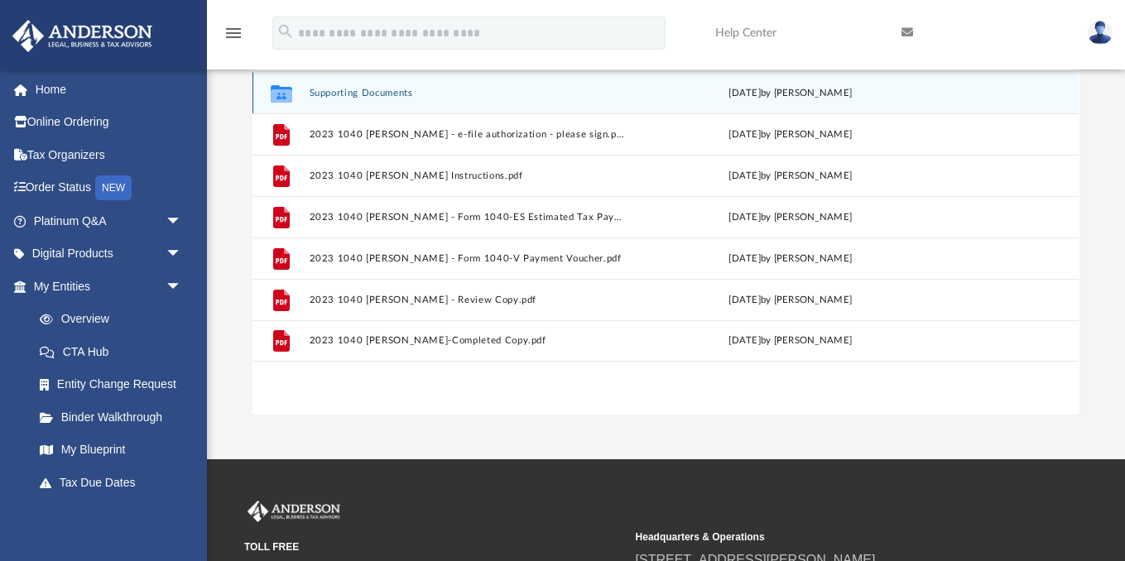
scroll to position [219, 0]
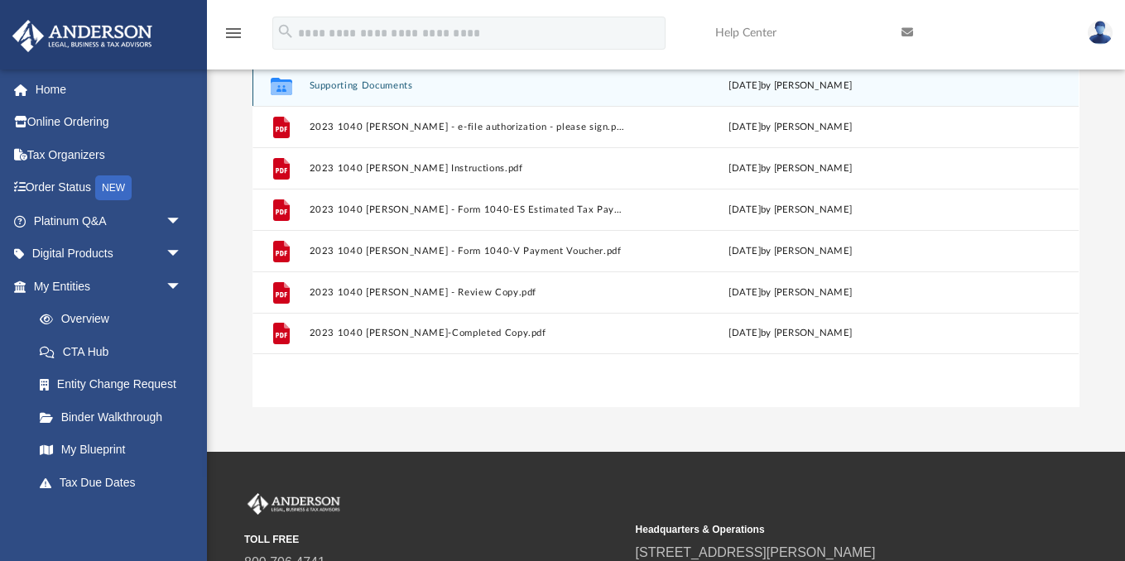
click at [395, 94] on div "Collaborated Folder Supporting Documents [DATE] by [PERSON_NAME]" at bounding box center [666, 85] width 826 height 41
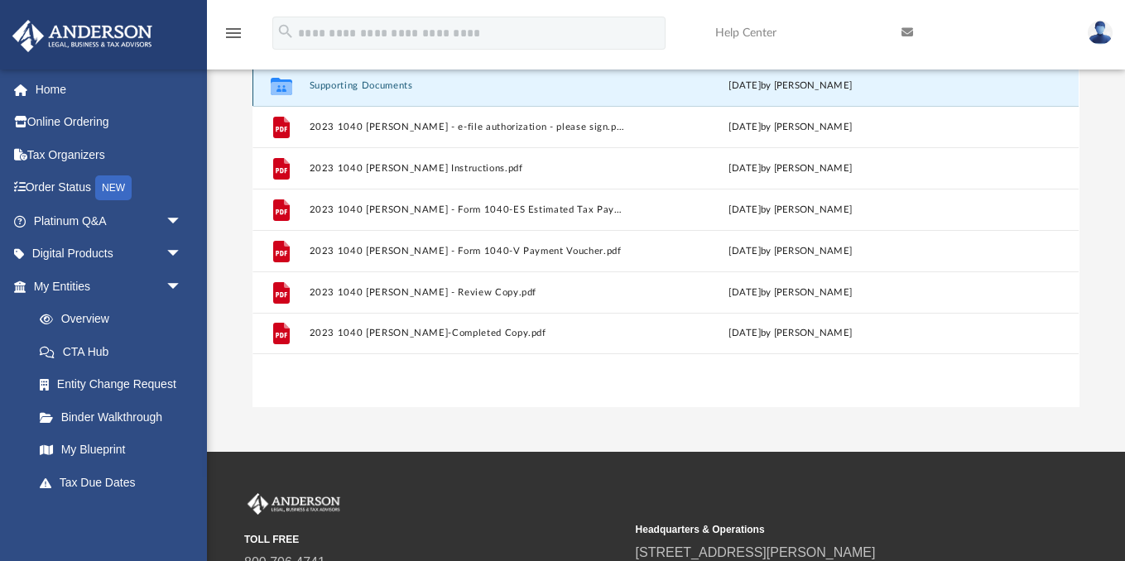
click at [388, 86] on button "Supporting Documents" at bounding box center [468, 85] width 316 height 11
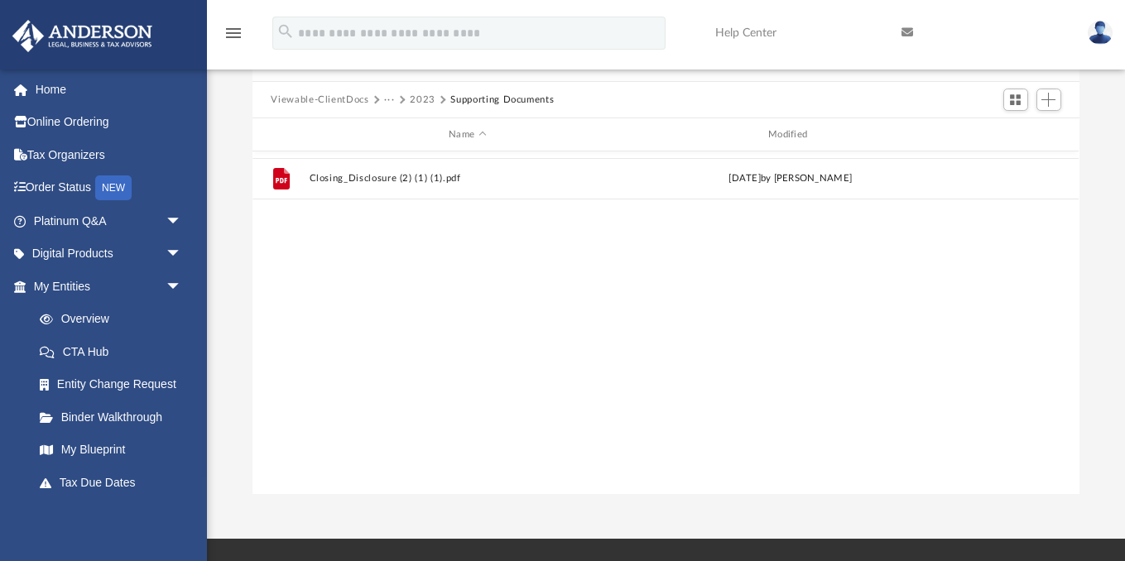
scroll to position [0, 0]
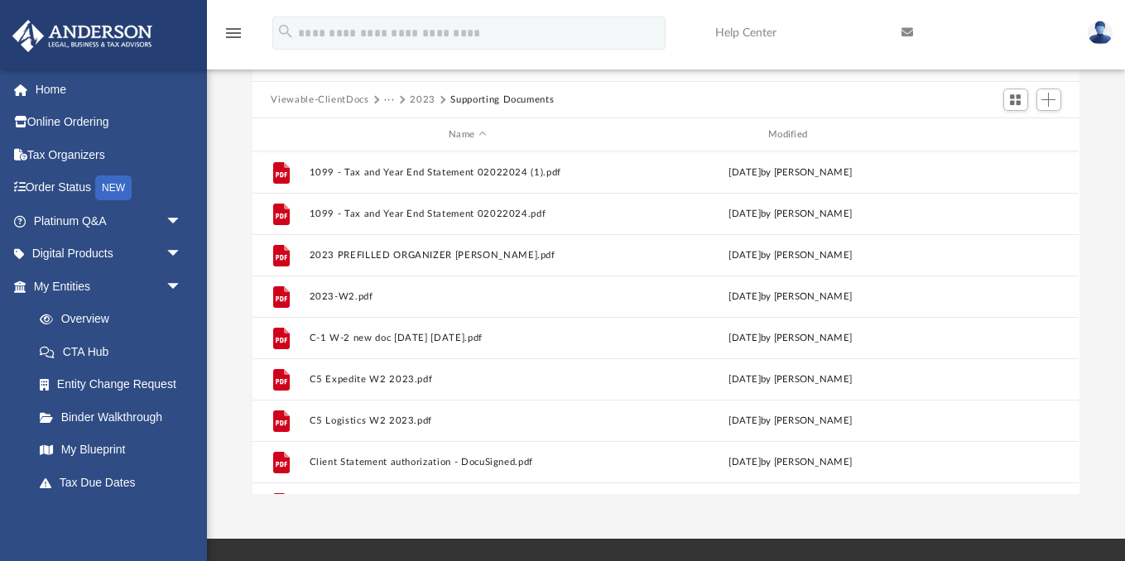
click at [422, 95] on button "2023" at bounding box center [423, 100] width 26 height 15
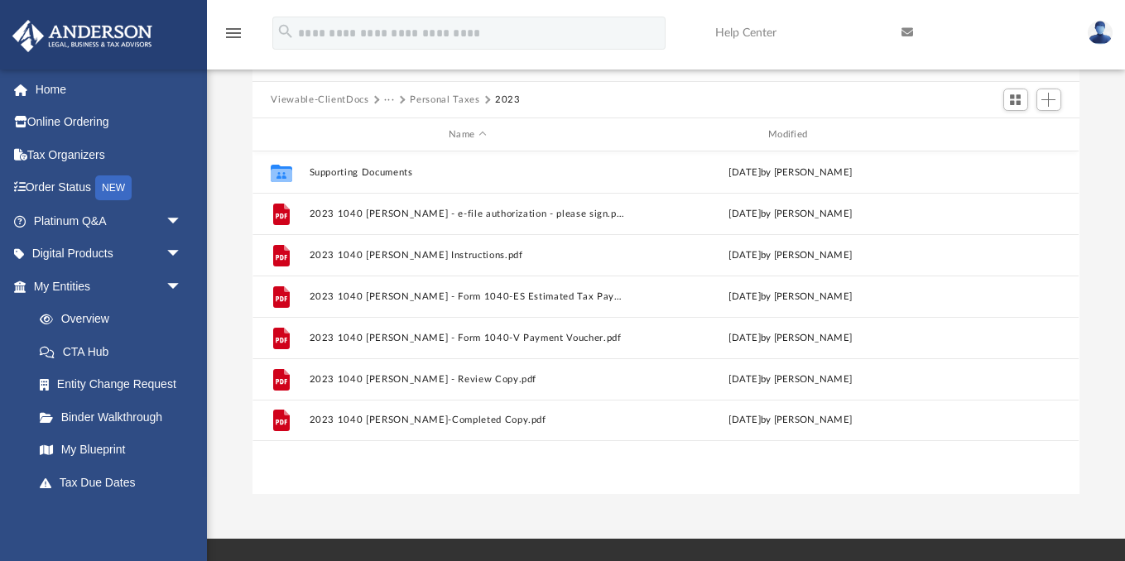
click at [437, 101] on button "Personal Taxes" at bounding box center [445, 100] width 70 height 15
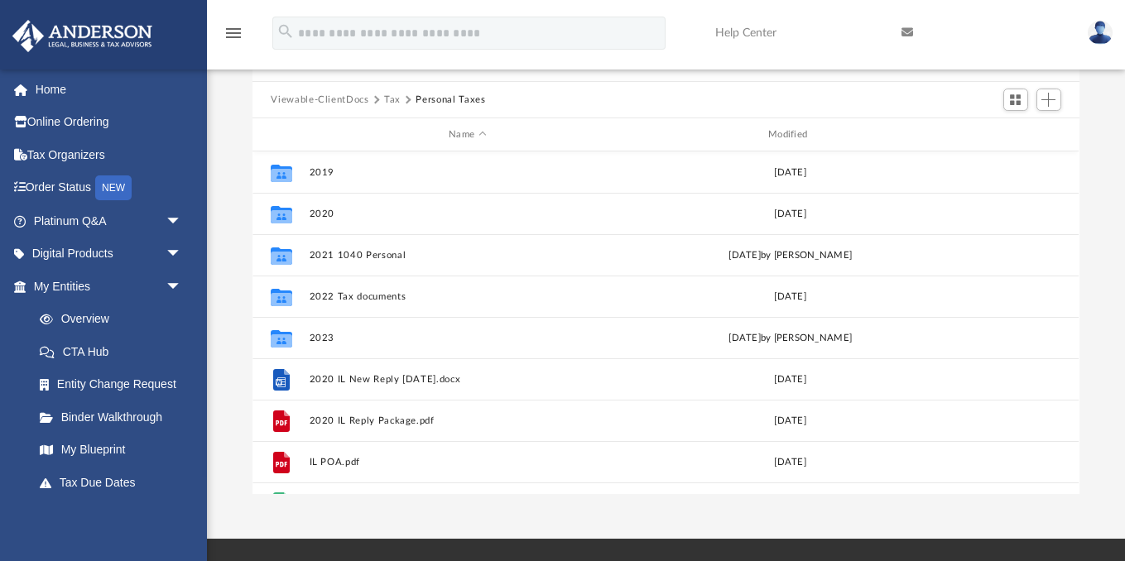
click at [392, 101] on button "Tax" at bounding box center [392, 100] width 17 height 15
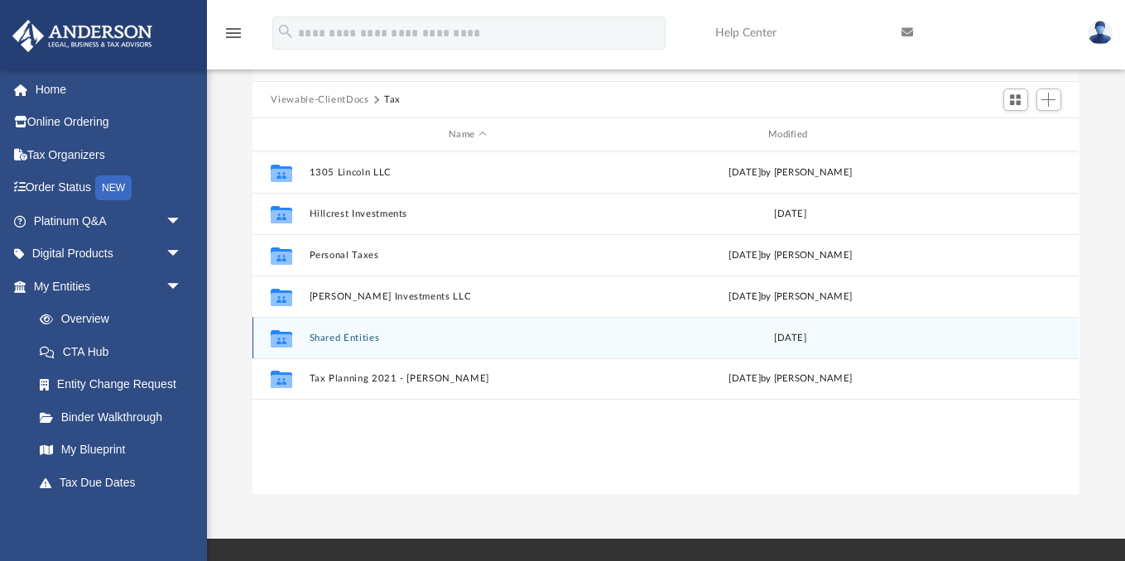
click at [350, 331] on div "Collaborated Folder Shared Entities [DATE]" at bounding box center [666, 337] width 826 height 41
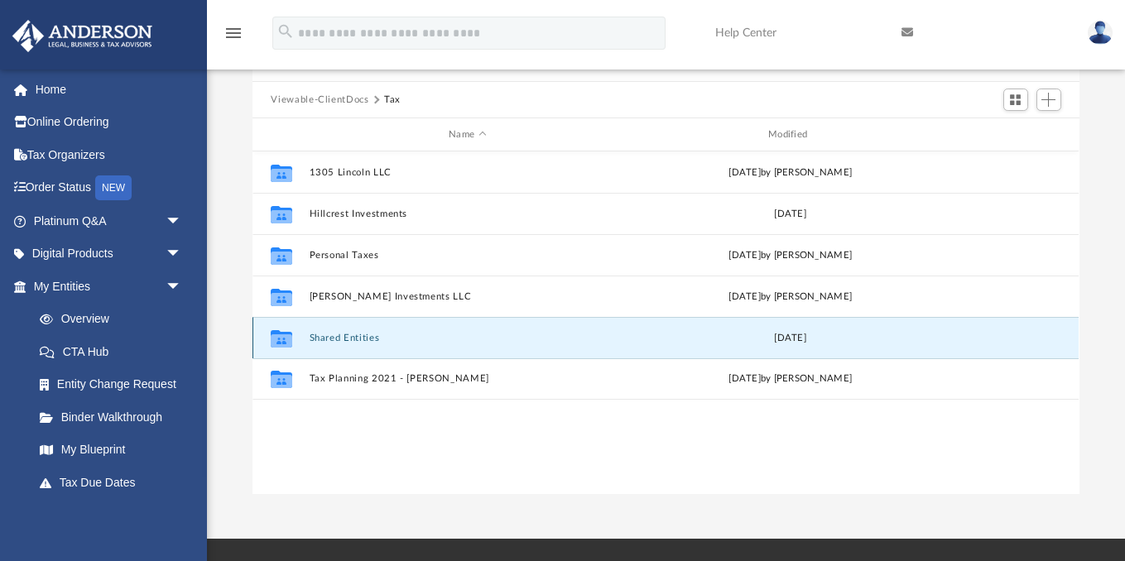
click at [355, 337] on button "Shared Entities" at bounding box center [468, 338] width 316 height 11
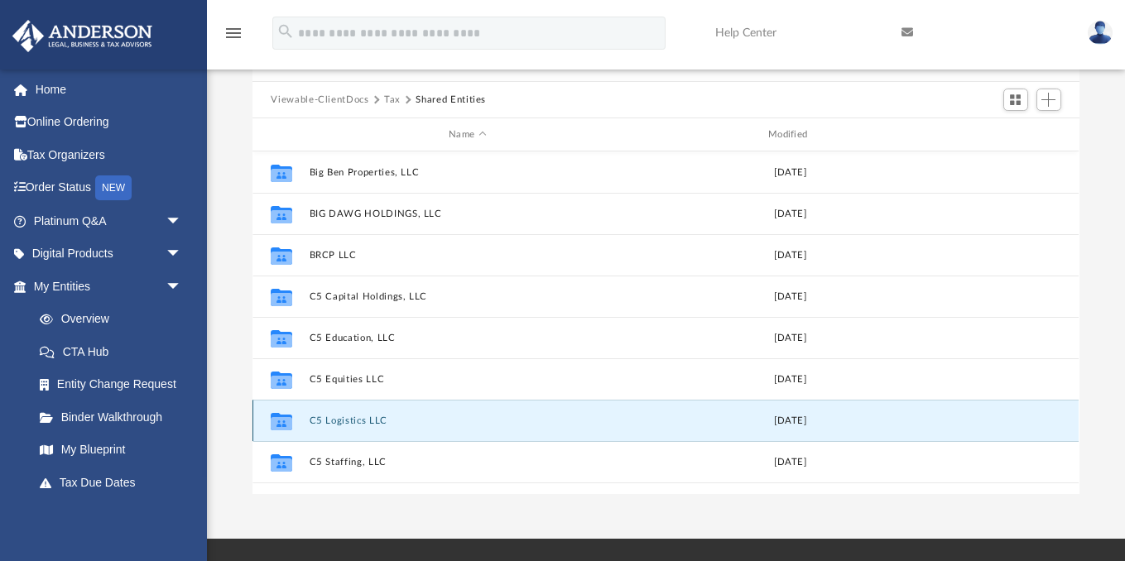
click at [339, 421] on button "C5 Logistics LLC" at bounding box center [468, 421] width 316 height 11
